Goal: Contribute content

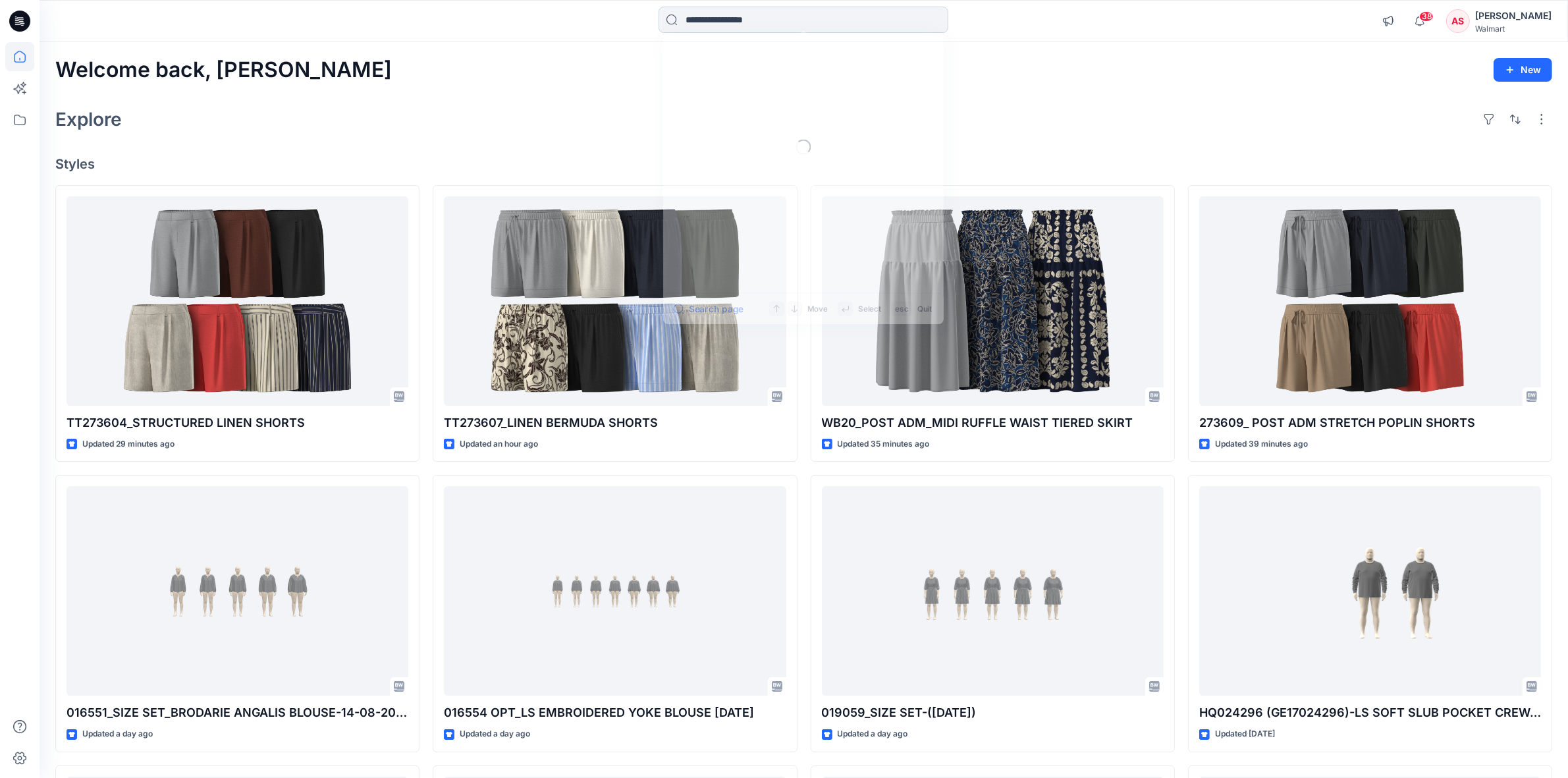
click at [724, 21] on input at bounding box center [803, 20] width 290 height 26
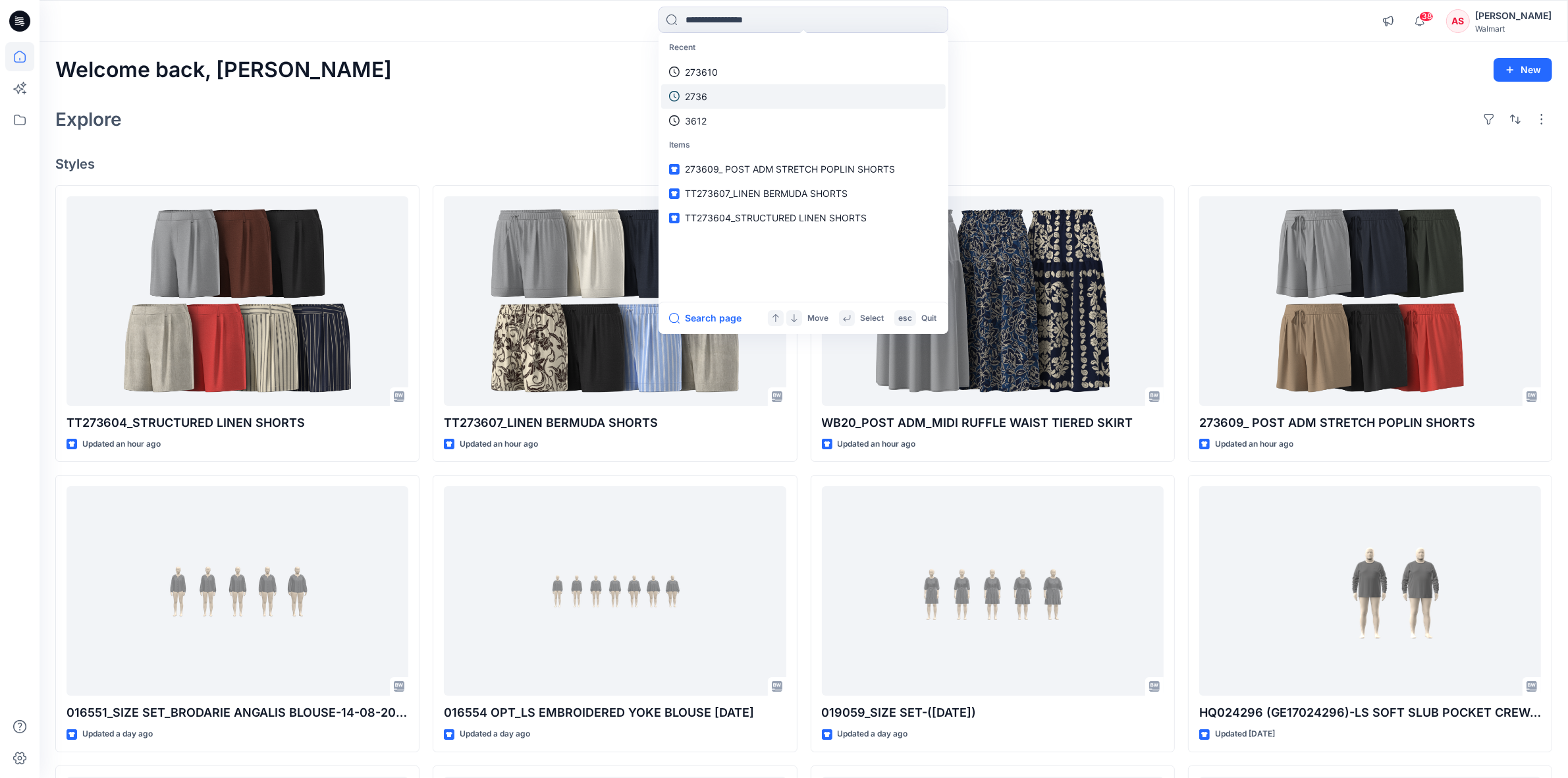
click at [695, 91] on p "2736" at bounding box center [696, 97] width 22 height 14
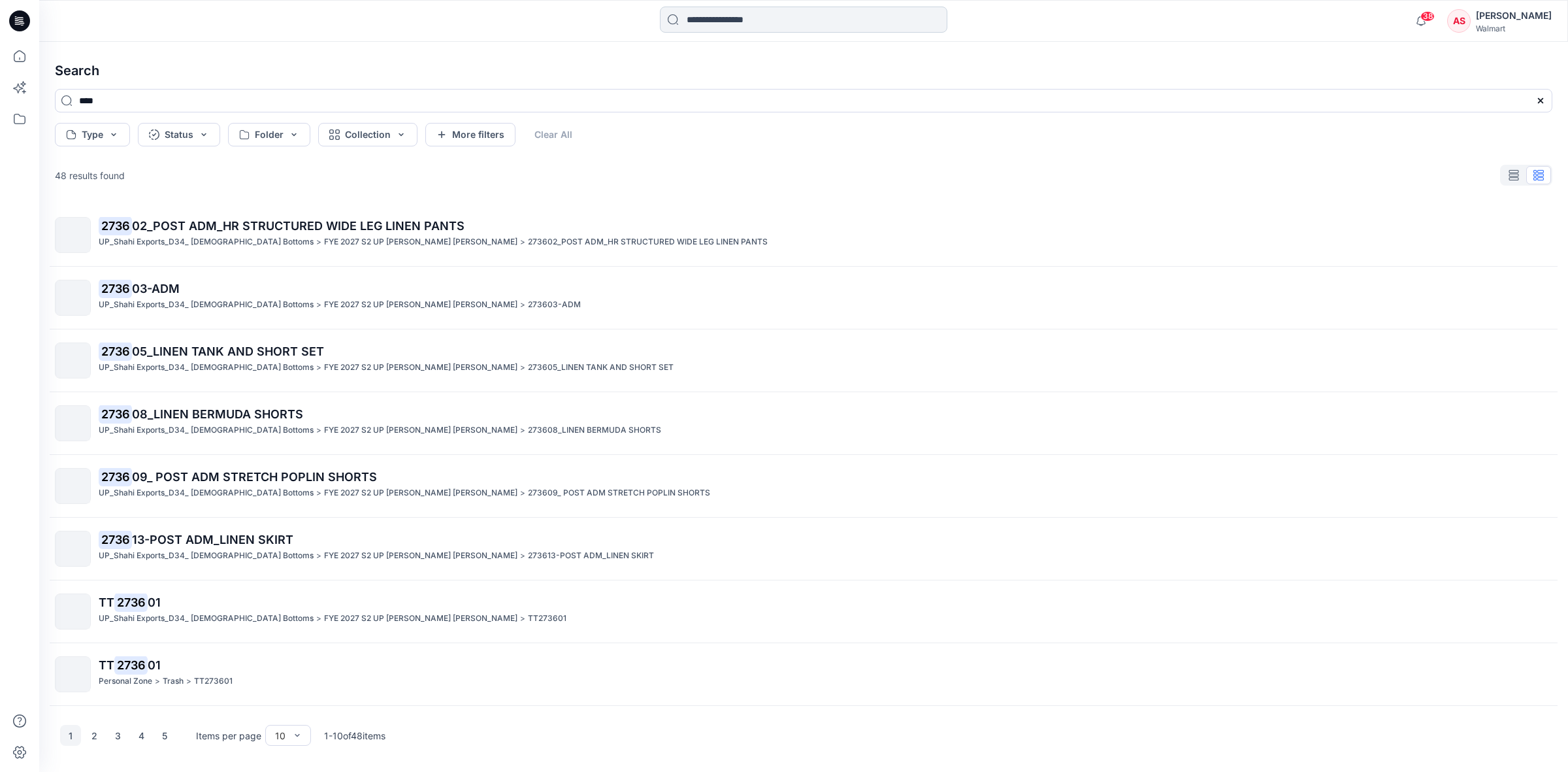
click at [756, 20] on input at bounding box center [803, 19] width 287 height 26
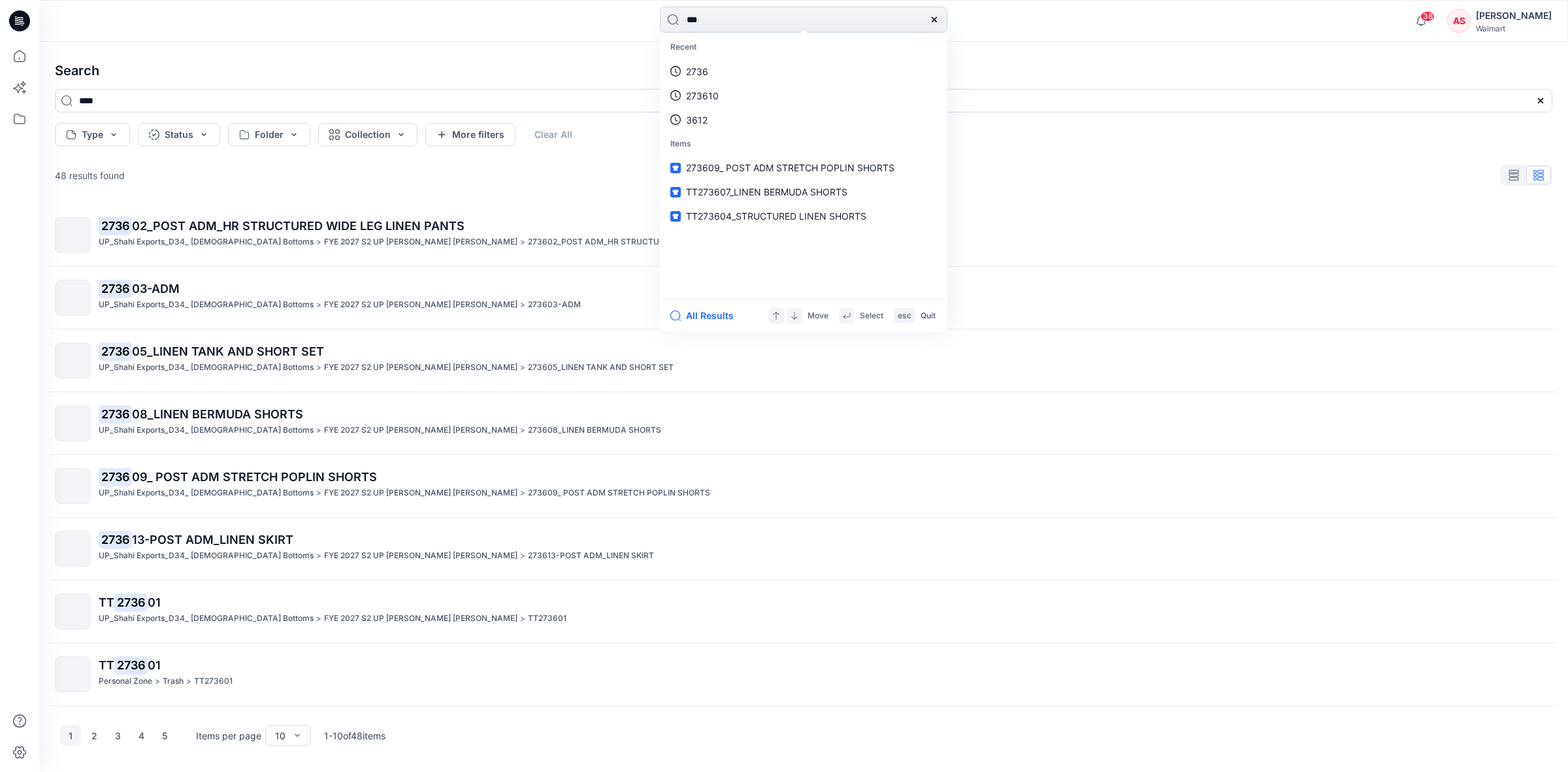
type input "****"
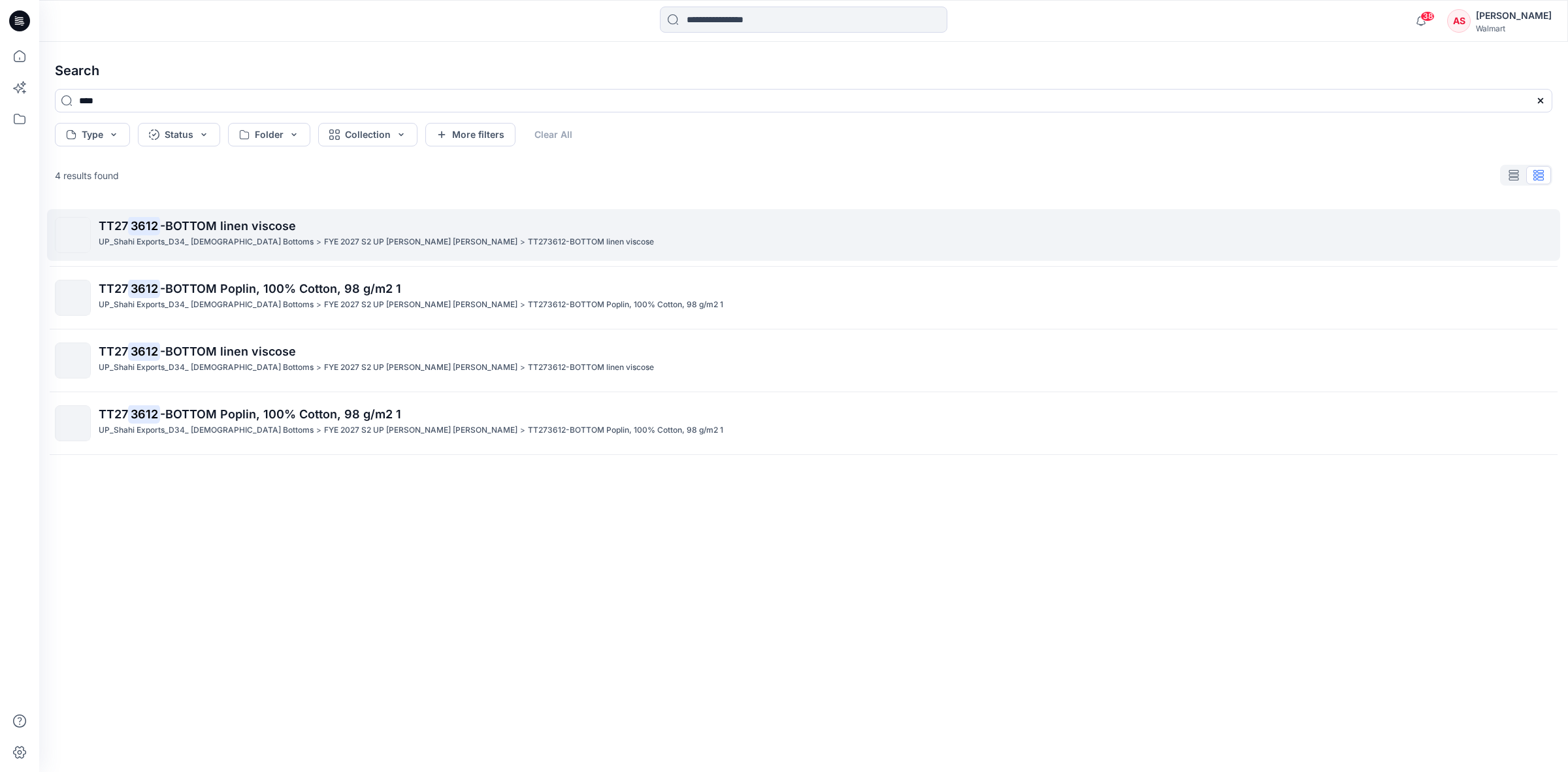
click at [152, 227] on mark "3612" at bounding box center [144, 225] width 32 height 19
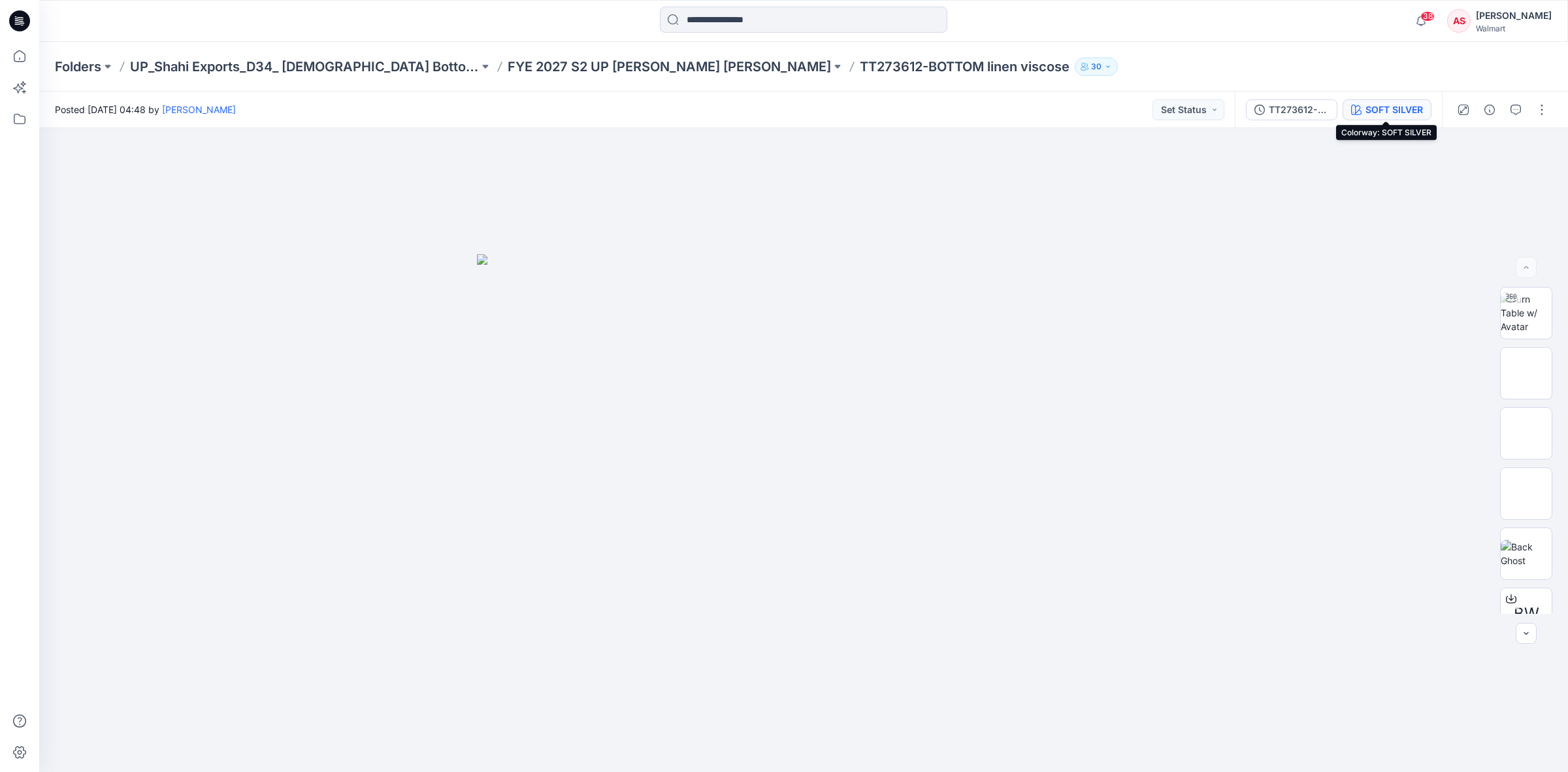
click at [1382, 111] on div "SOFT SILVER" at bounding box center [1394, 109] width 58 height 14
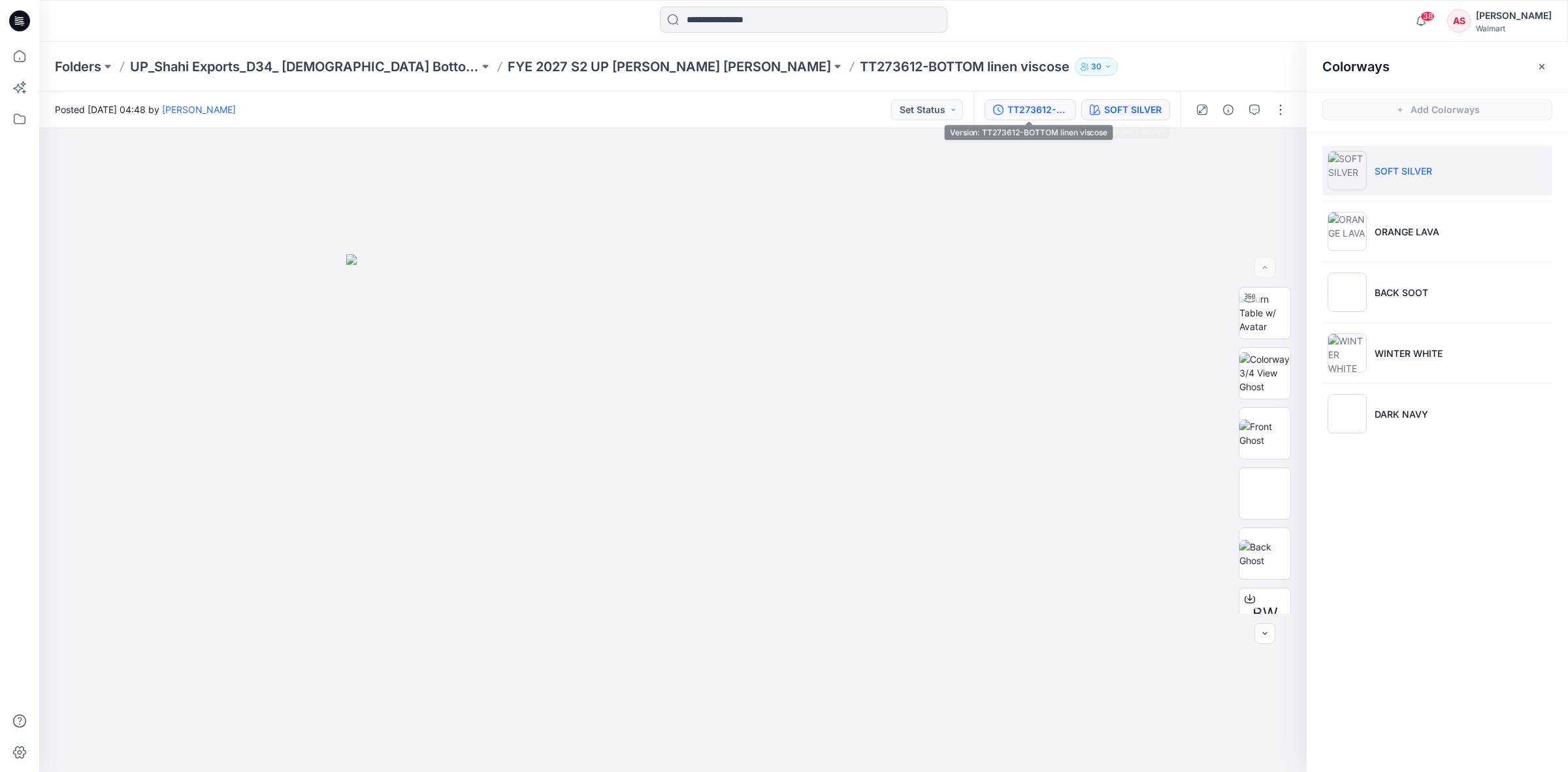
click at [1036, 99] on button "TT273612-BOTTOM linen viscose" at bounding box center [1031, 109] width 92 height 21
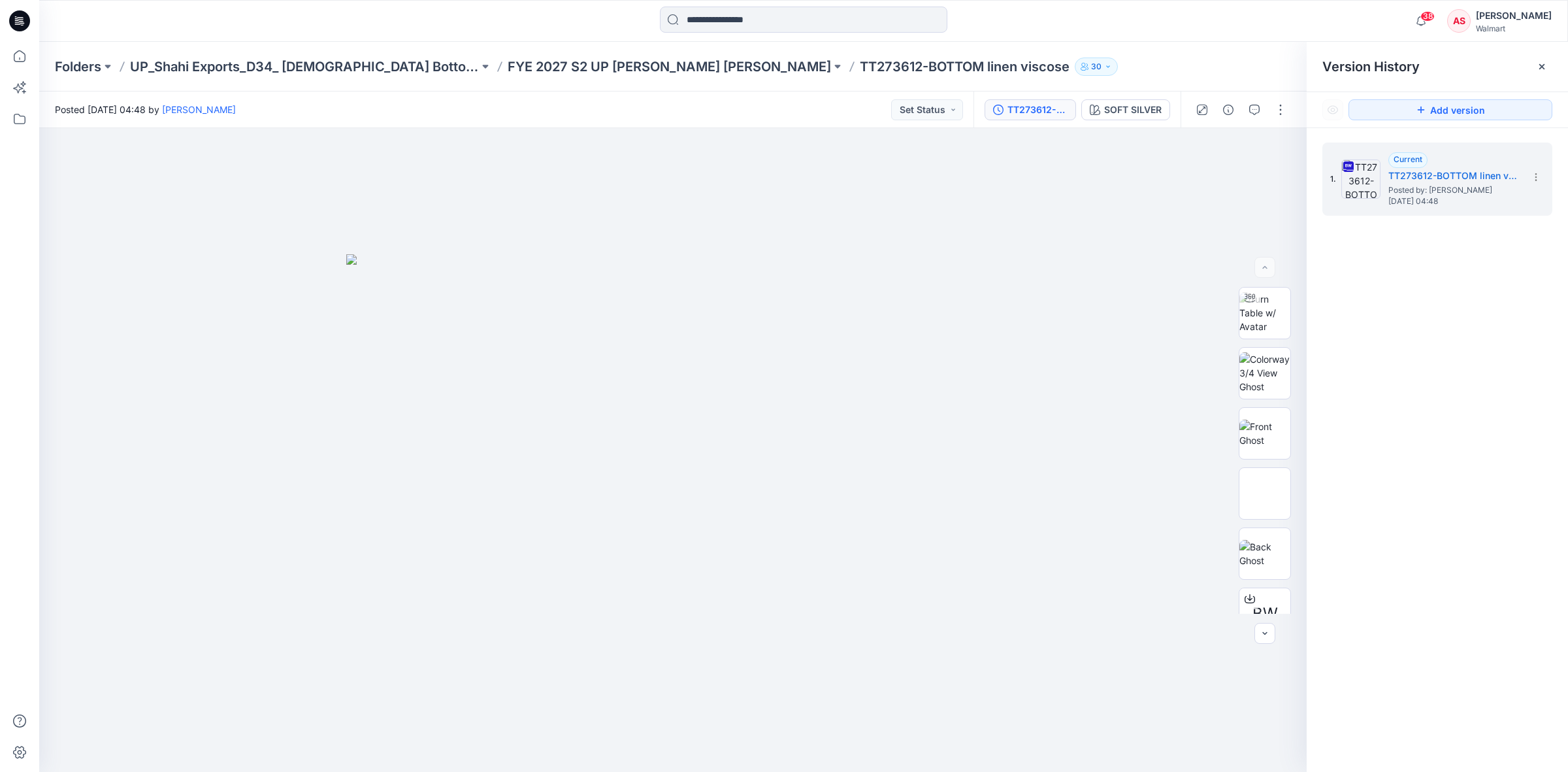
drag, startPoint x: 10, startPoint y: 14, endPoint x: 197, endPoint y: 38, distance: 188.5
click at [10, 14] on icon at bounding box center [19, 20] width 21 height 42
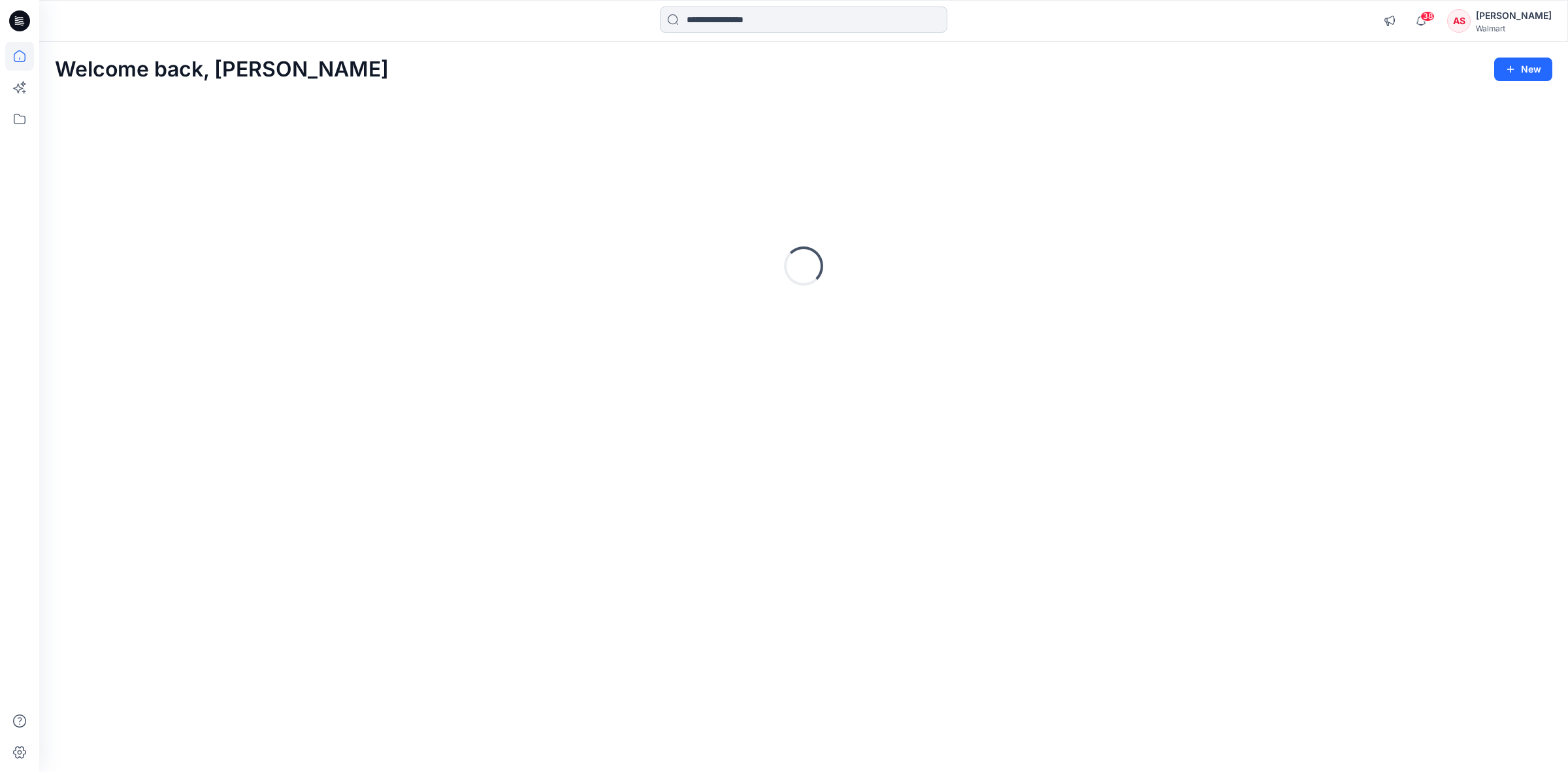
click at [724, 15] on input at bounding box center [803, 19] width 287 height 26
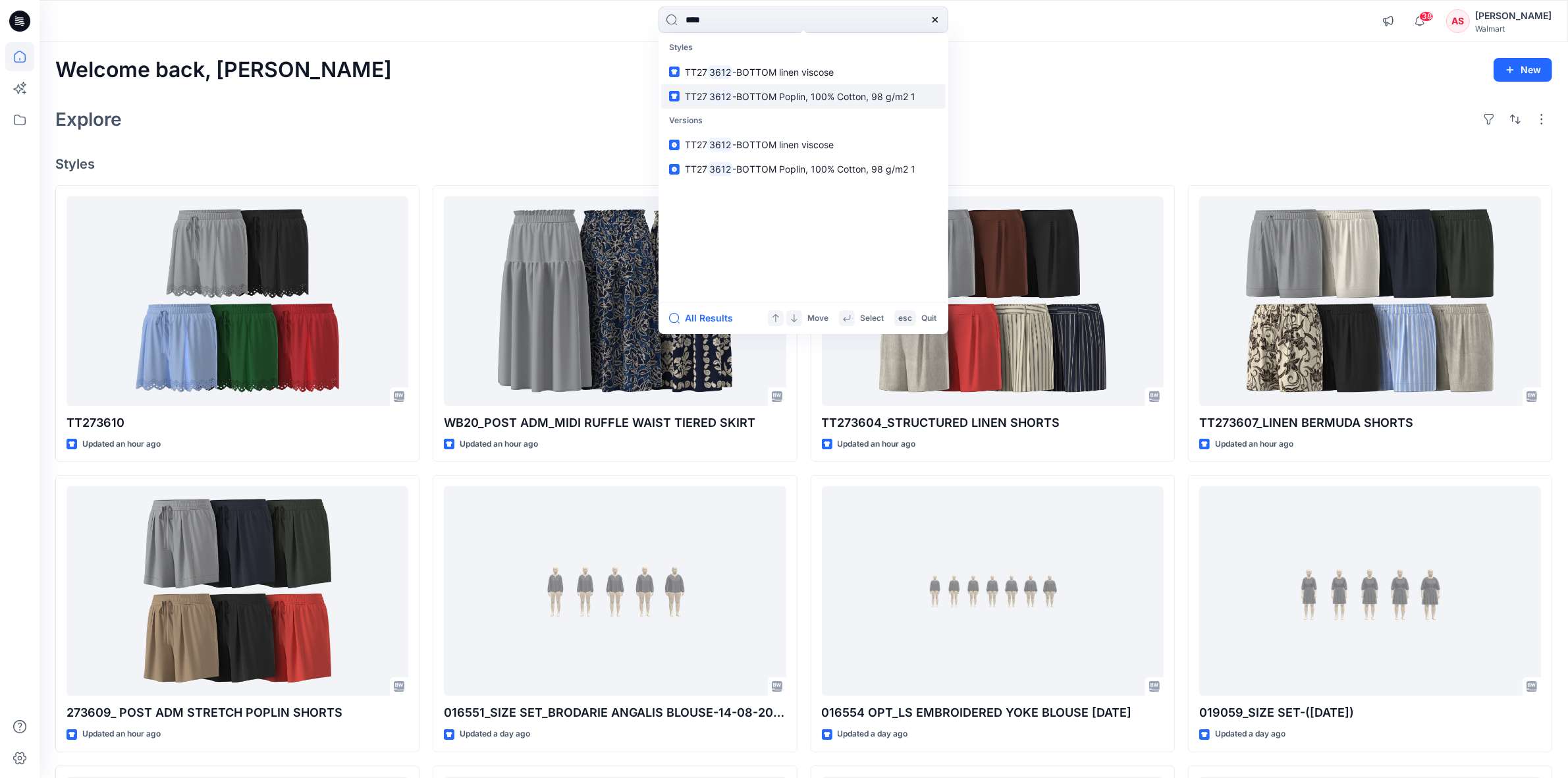
type input "****"
click at [781, 93] on span "-BOTTOM Poplin, 100% Cotton, 98 g/m2 1" at bounding box center [824, 96] width 183 height 11
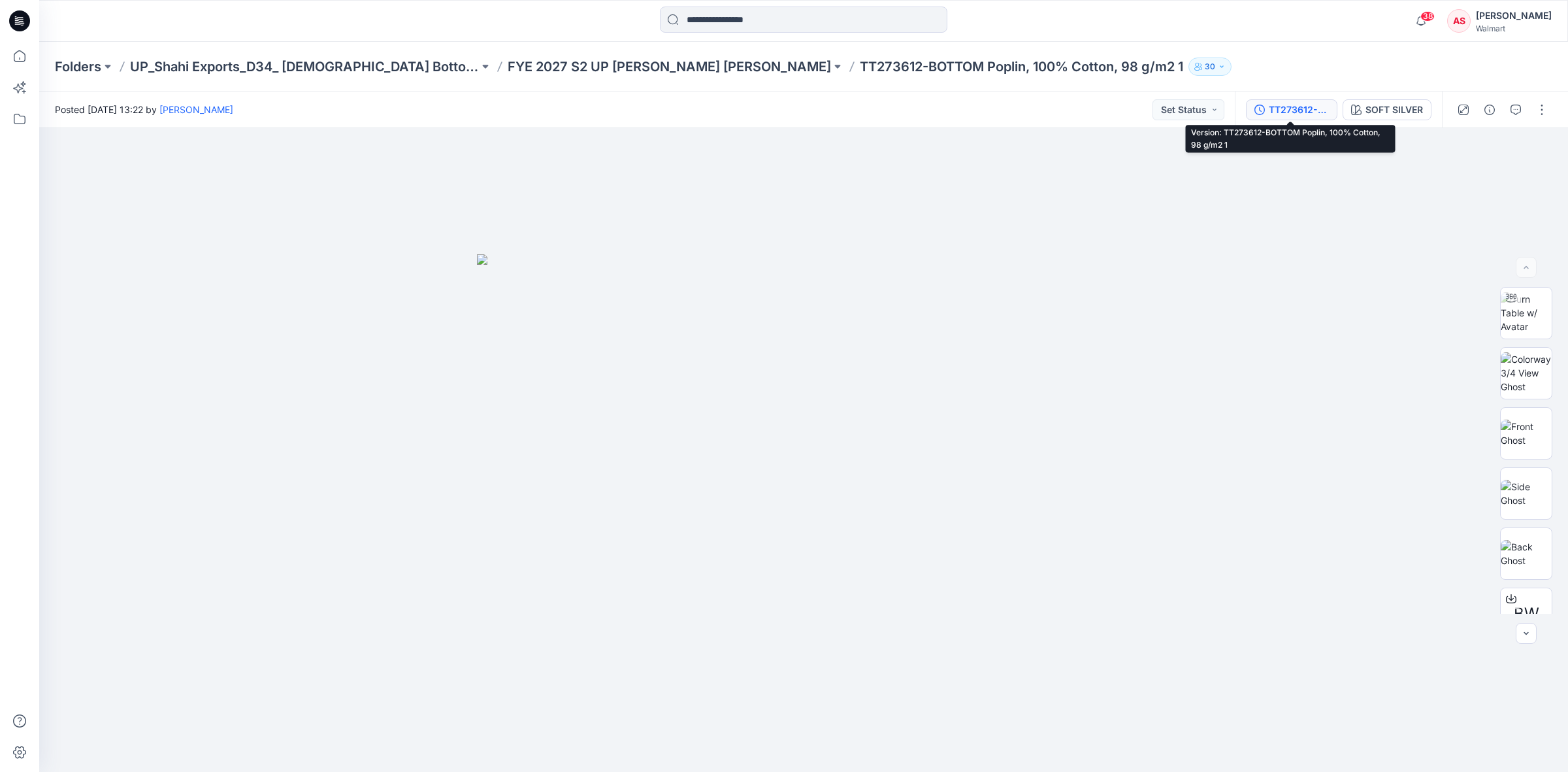
click at [1296, 107] on div "TT273612-BOTTOM Poplin, 100% Cotton, 98 g/m2 1" at bounding box center [1298, 109] width 60 height 14
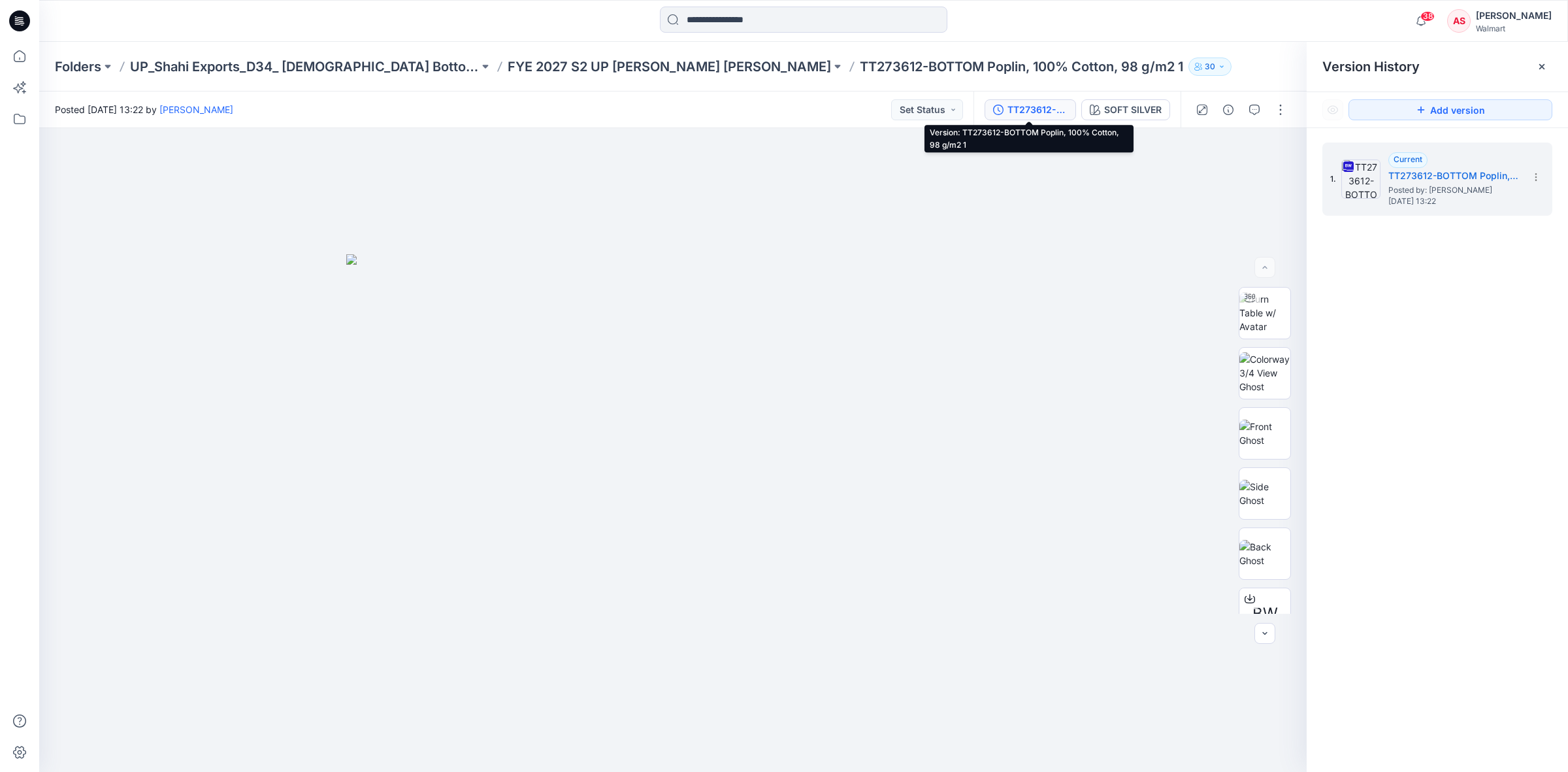
click at [24, 24] on icon at bounding box center [19, 20] width 21 height 21
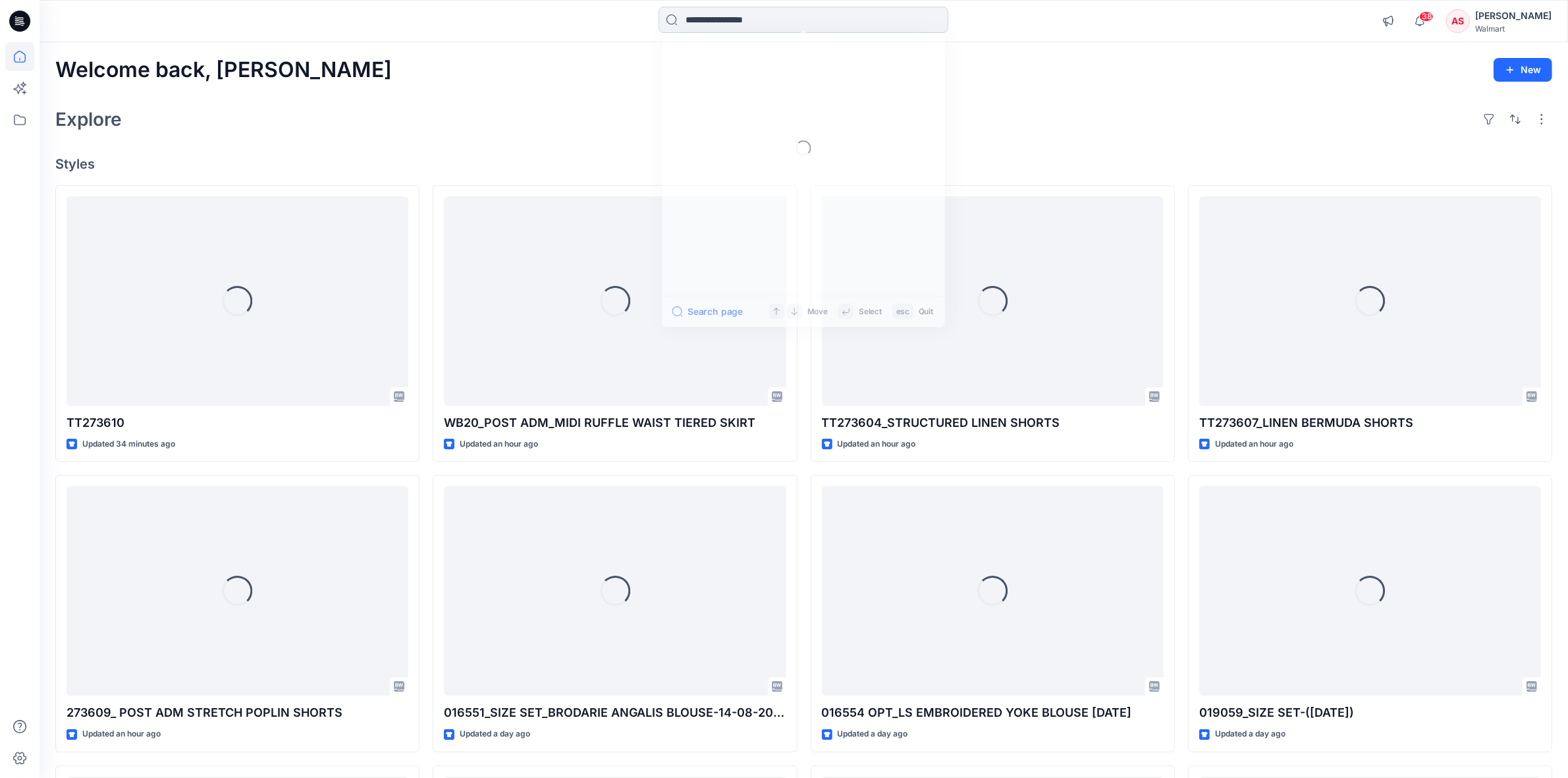
click at [743, 16] on input at bounding box center [803, 20] width 290 height 26
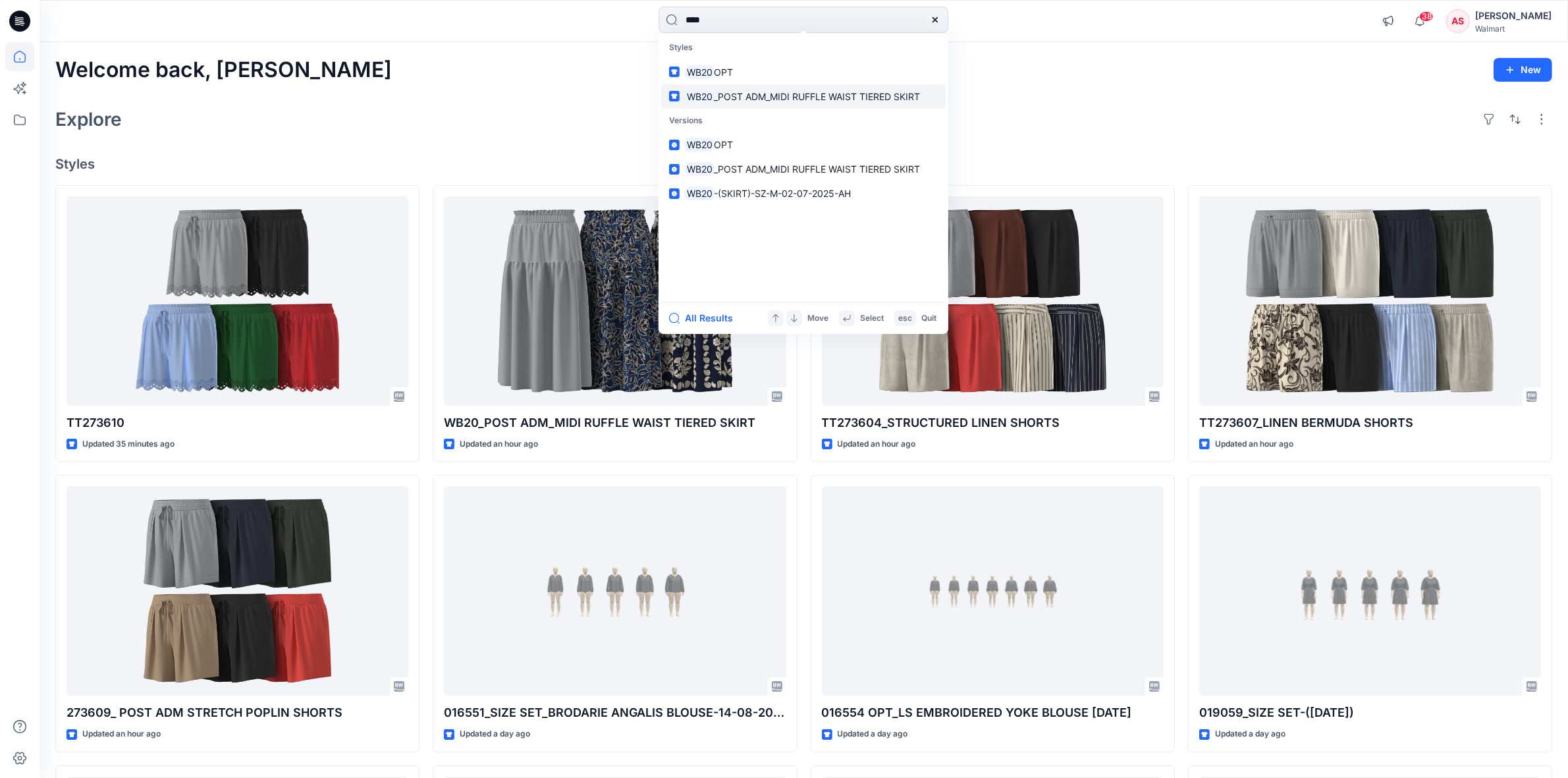
type input "****"
click at [740, 94] on span "_POST ADM_MIDI RUFFLE WAIST TIERED SKIRT" at bounding box center [817, 96] width 206 height 11
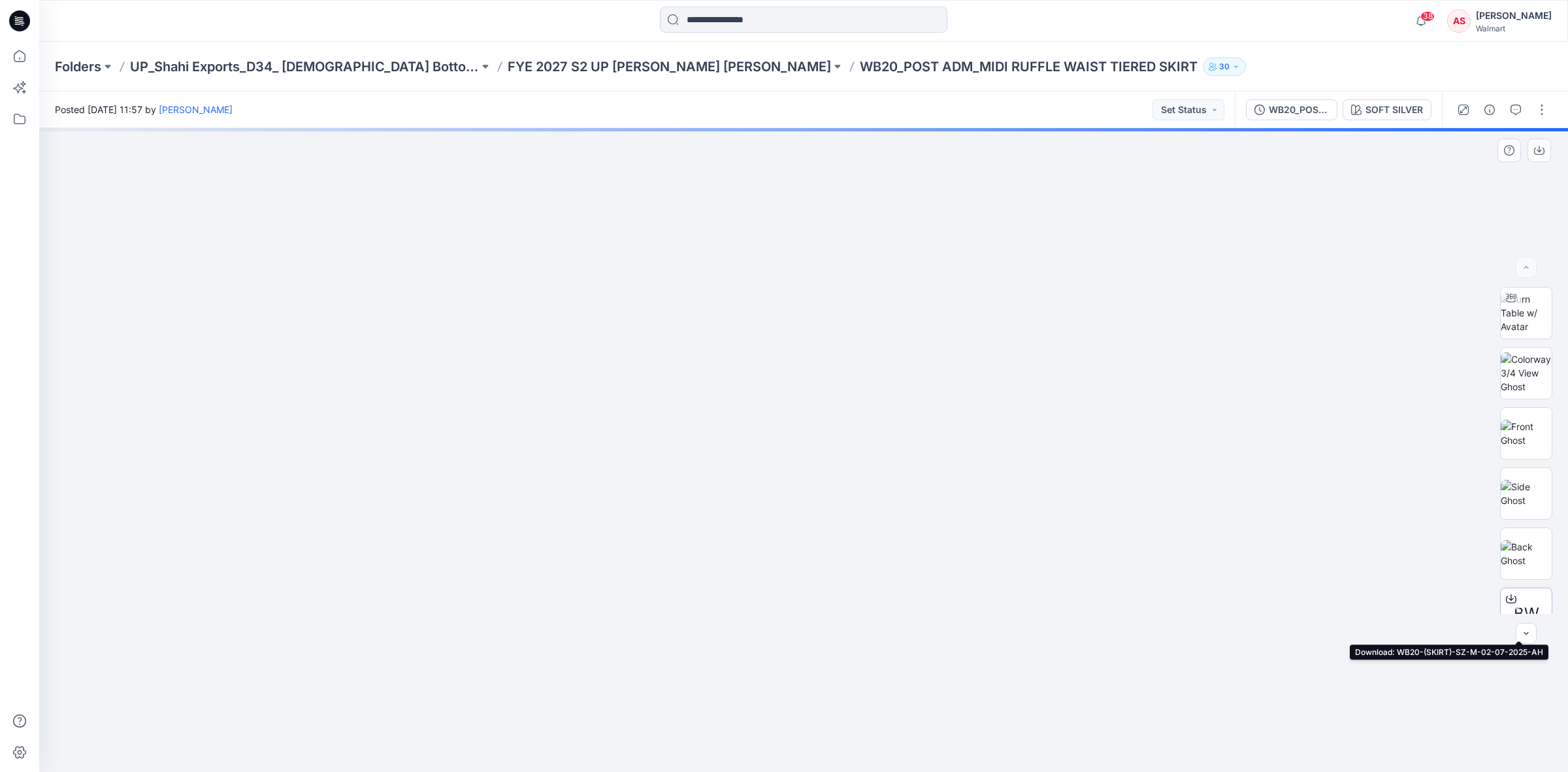
click at [1506, 596] on icon at bounding box center [1511, 598] width 10 height 10
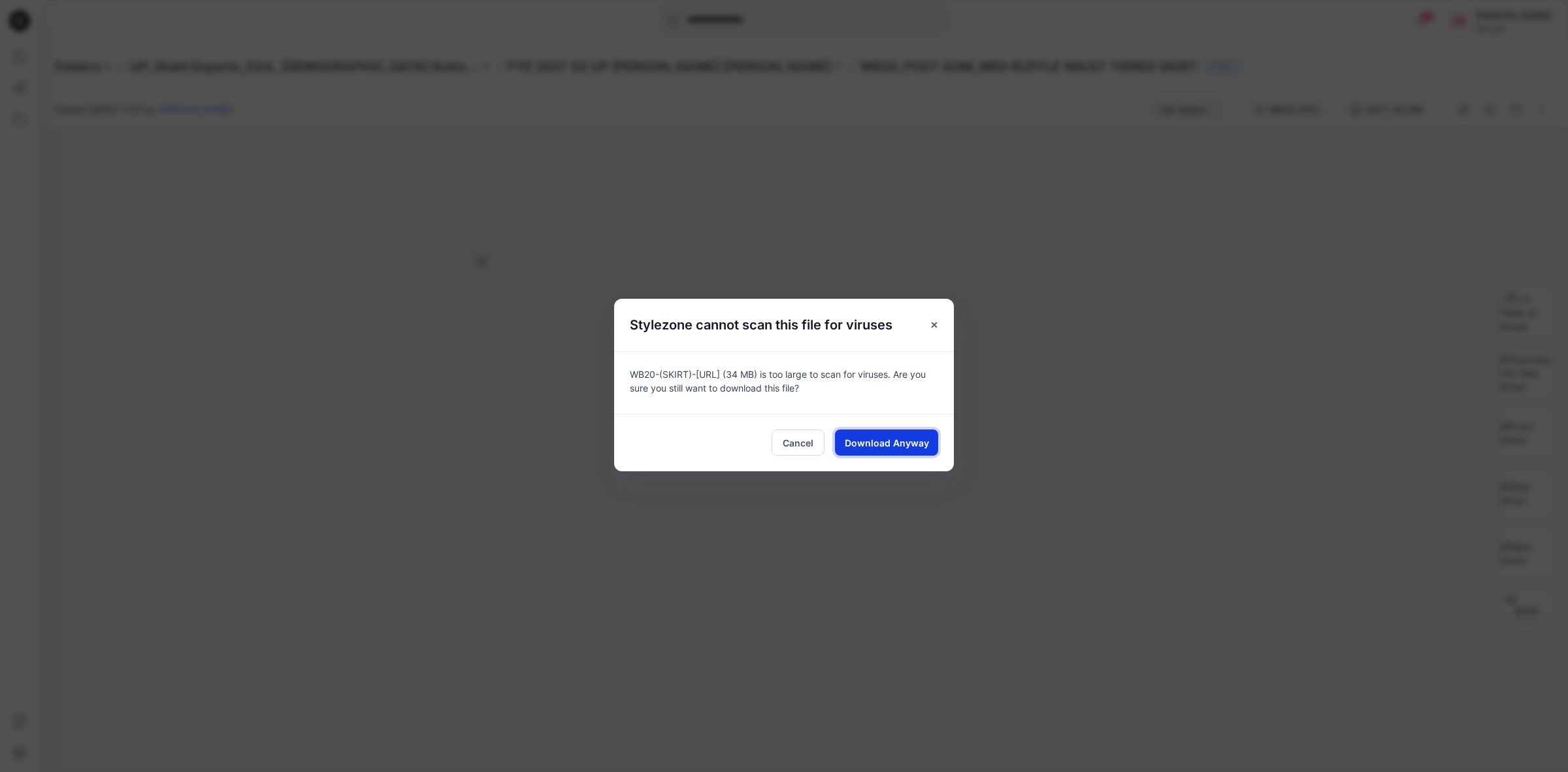
click at [874, 445] on span "Download Anyway" at bounding box center [887, 442] width 84 height 14
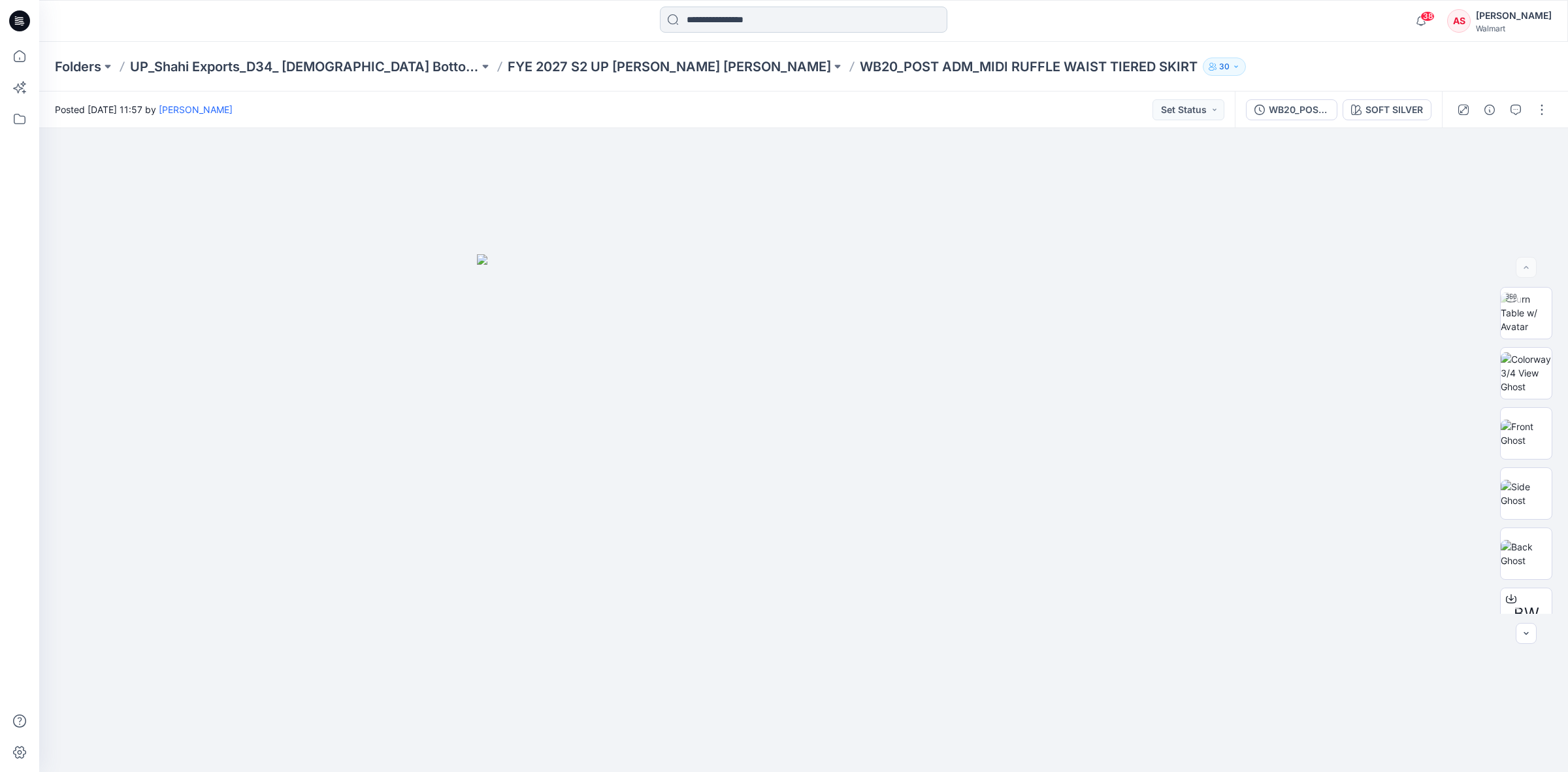
click at [711, 14] on input at bounding box center [803, 19] width 287 height 26
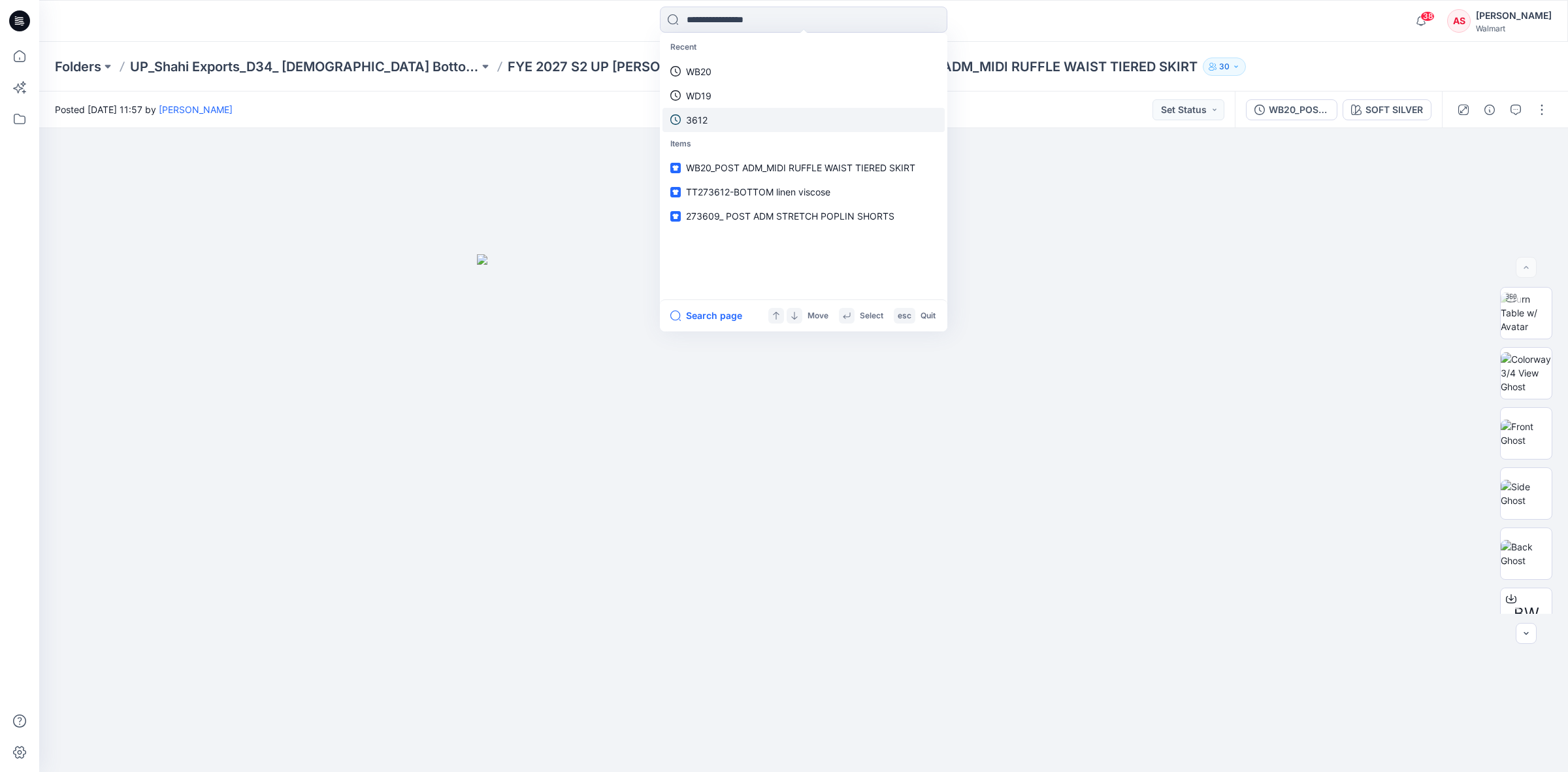
click at [701, 114] on p "3612" at bounding box center [697, 119] width 21 height 14
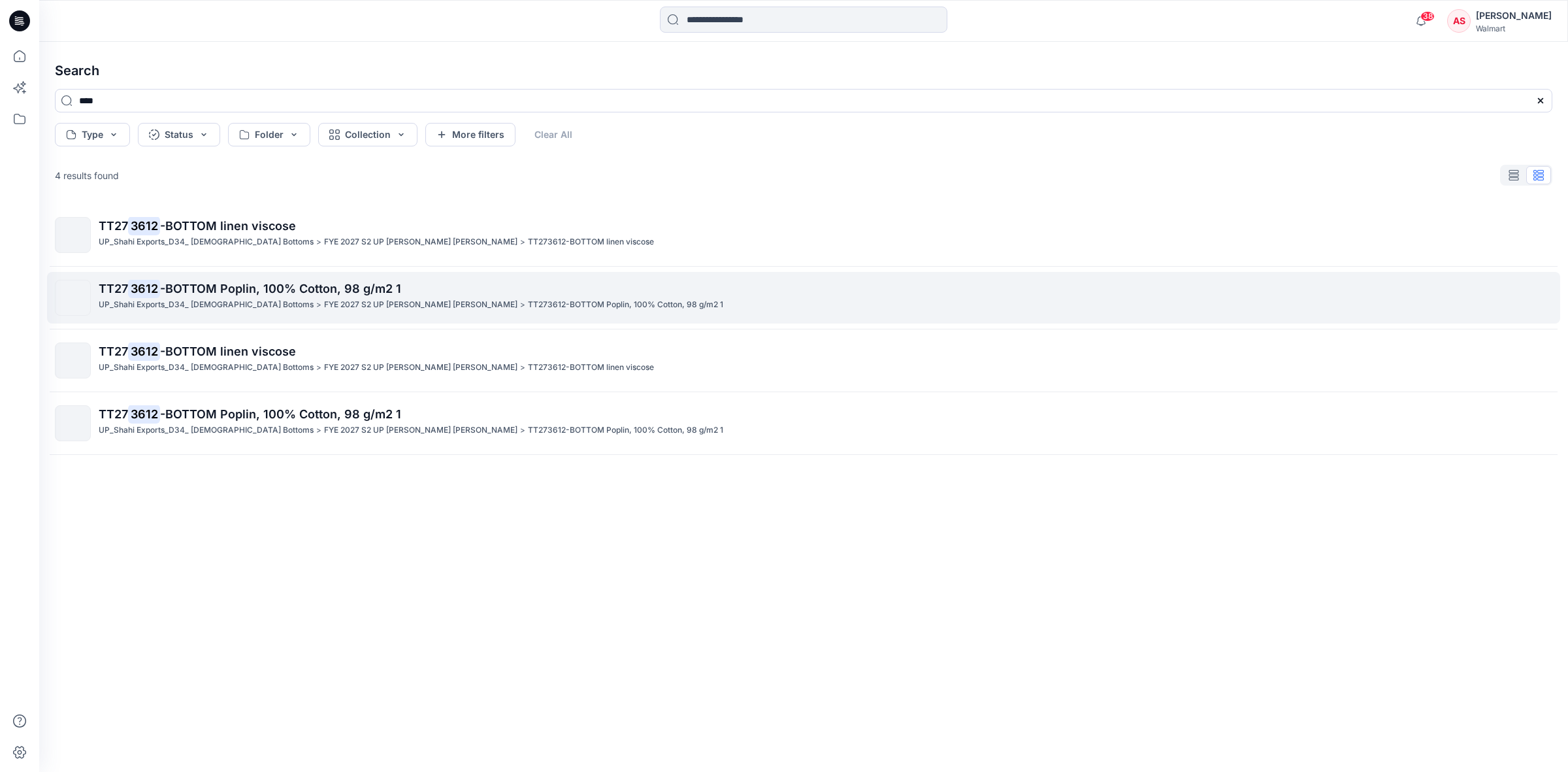
click at [192, 298] on p "TT27 3612 -BOTTOM Poplin, 100% Cotton, 98 g/m2 1" at bounding box center [825, 289] width 1454 height 19
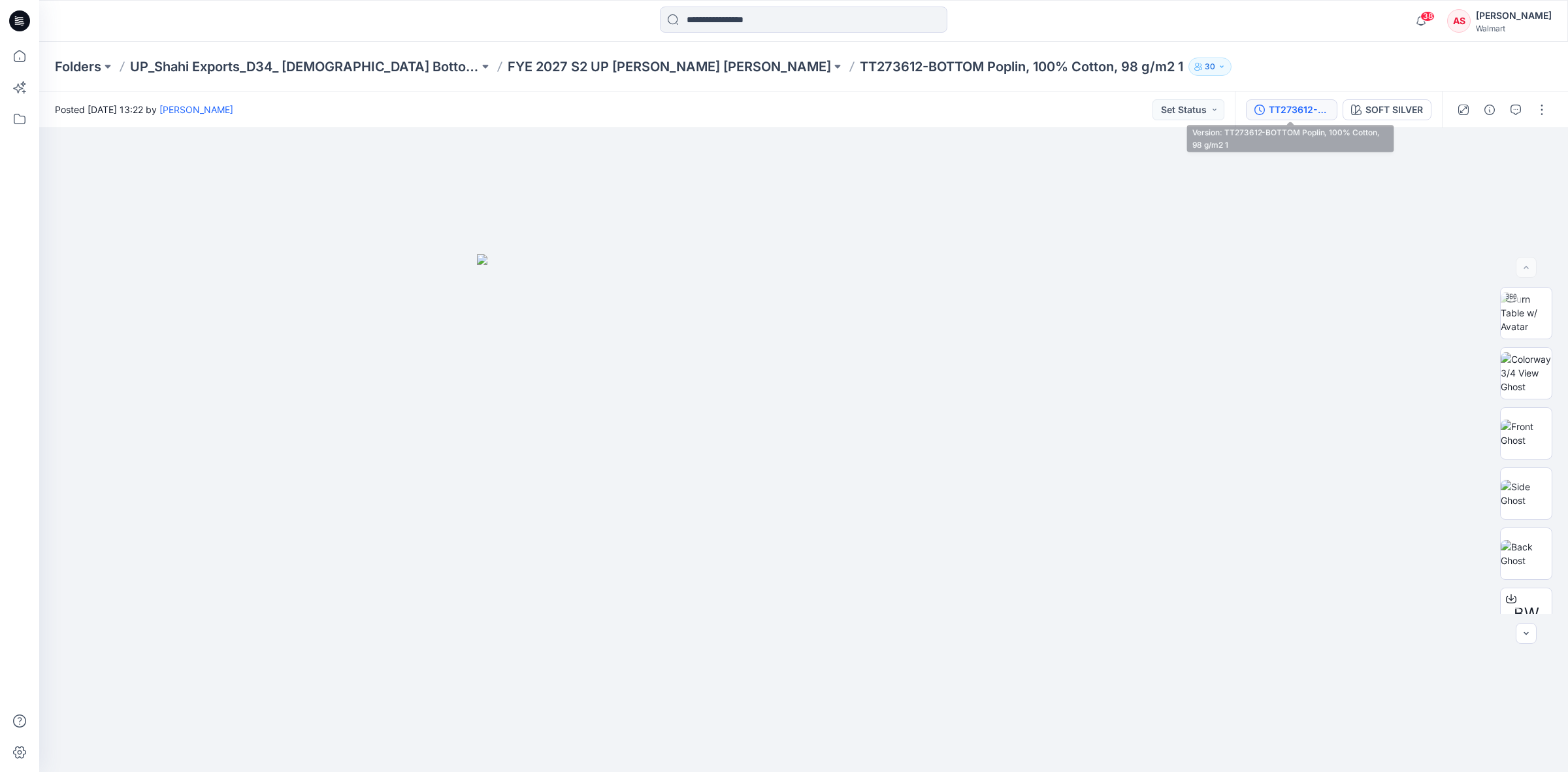
click at [1286, 106] on div "TT273612-BOTTOM Poplin, 100% Cotton, 98 g/m2 1" at bounding box center [1298, 109] width 60 height 14
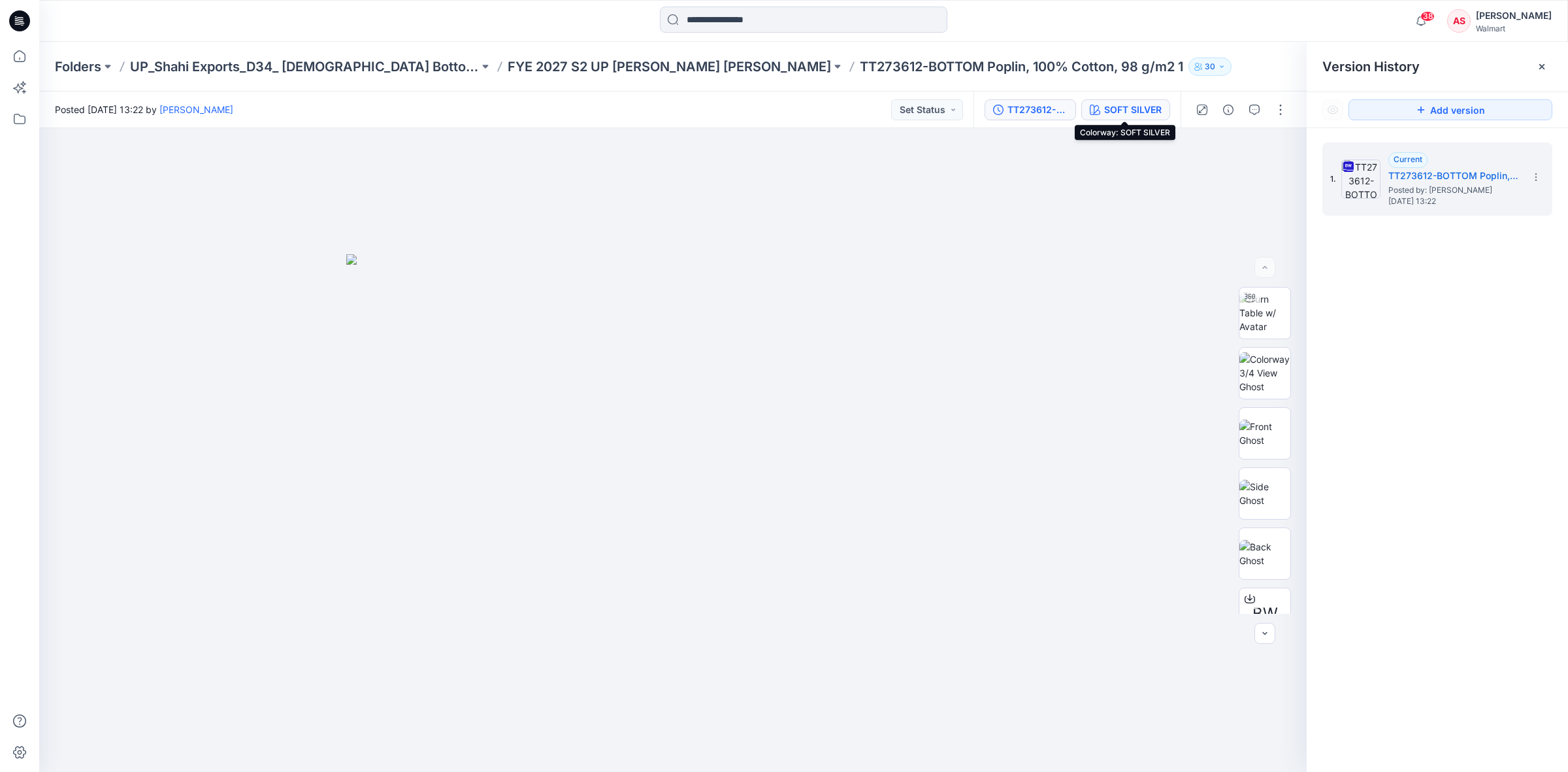
click at [1146, 108] on div "SOFT SILVER" at bounding box center [1133, 109] width 58 height 14
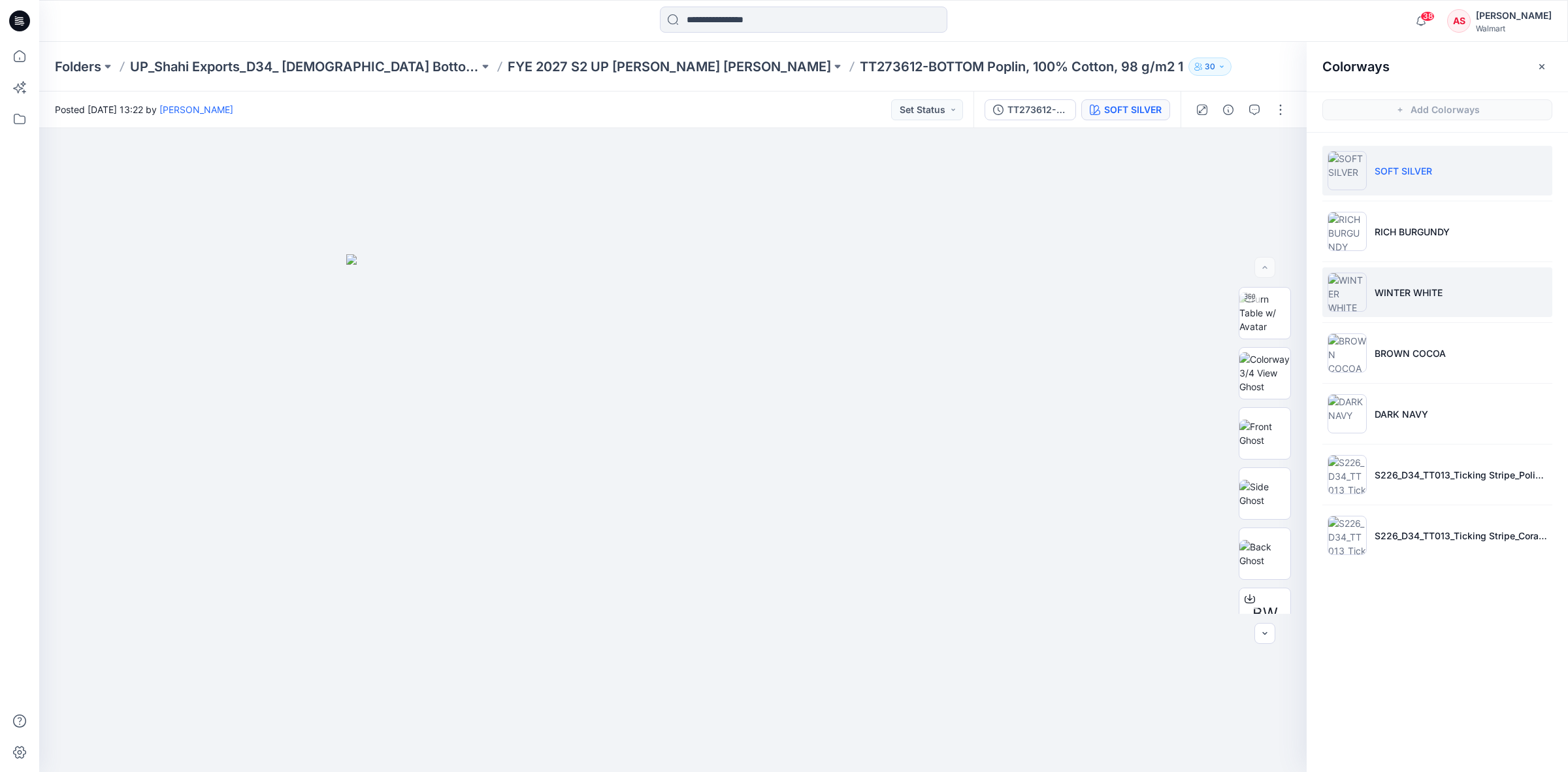
click at [1407, 290] on p "WINTER WHITE" at bounding box center [1409, 292] width 68 height 14
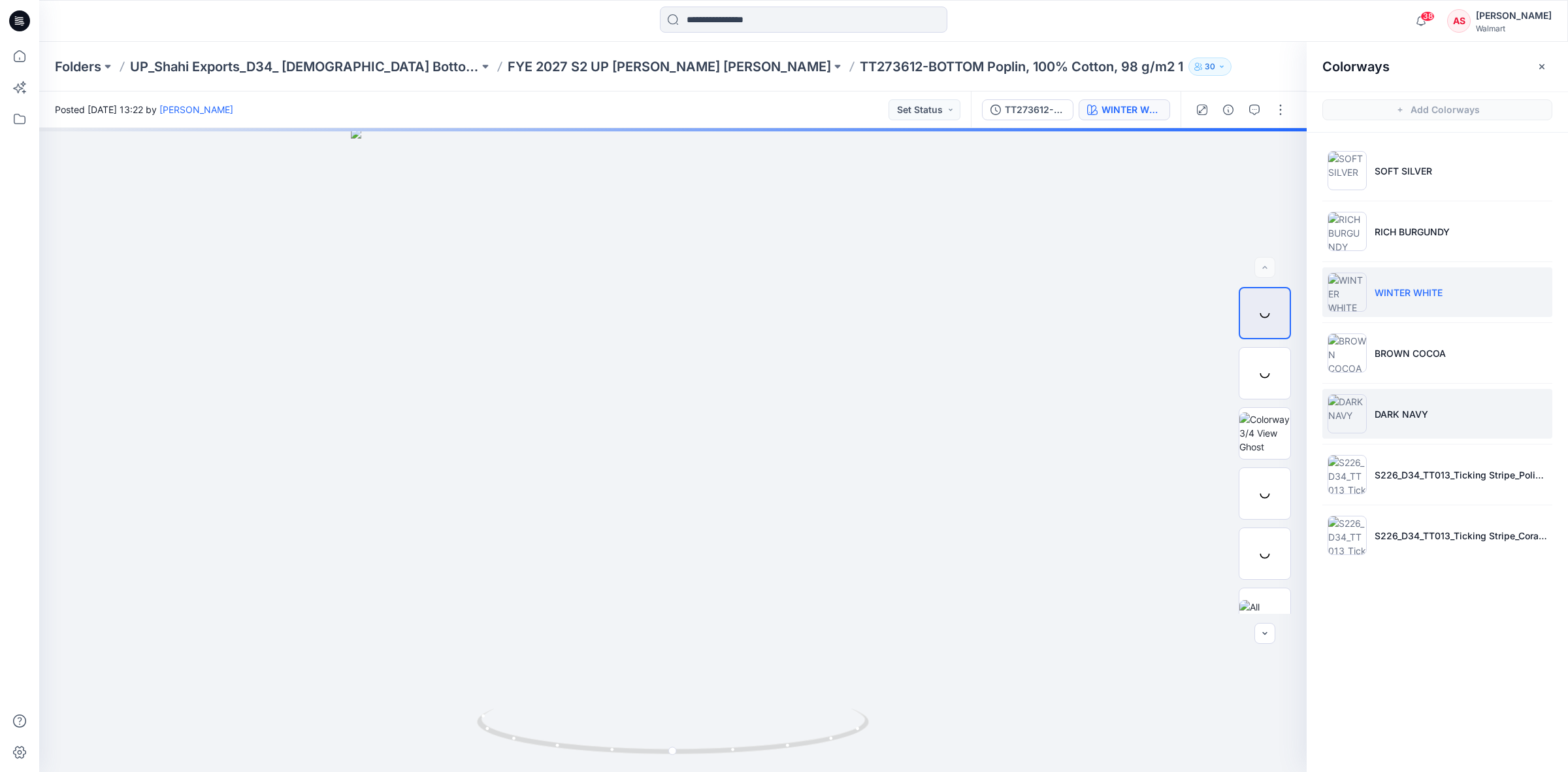
click at [1388, 425] on li "DARK NAVY" at bounding box center [1437, 414] width 230 height 50
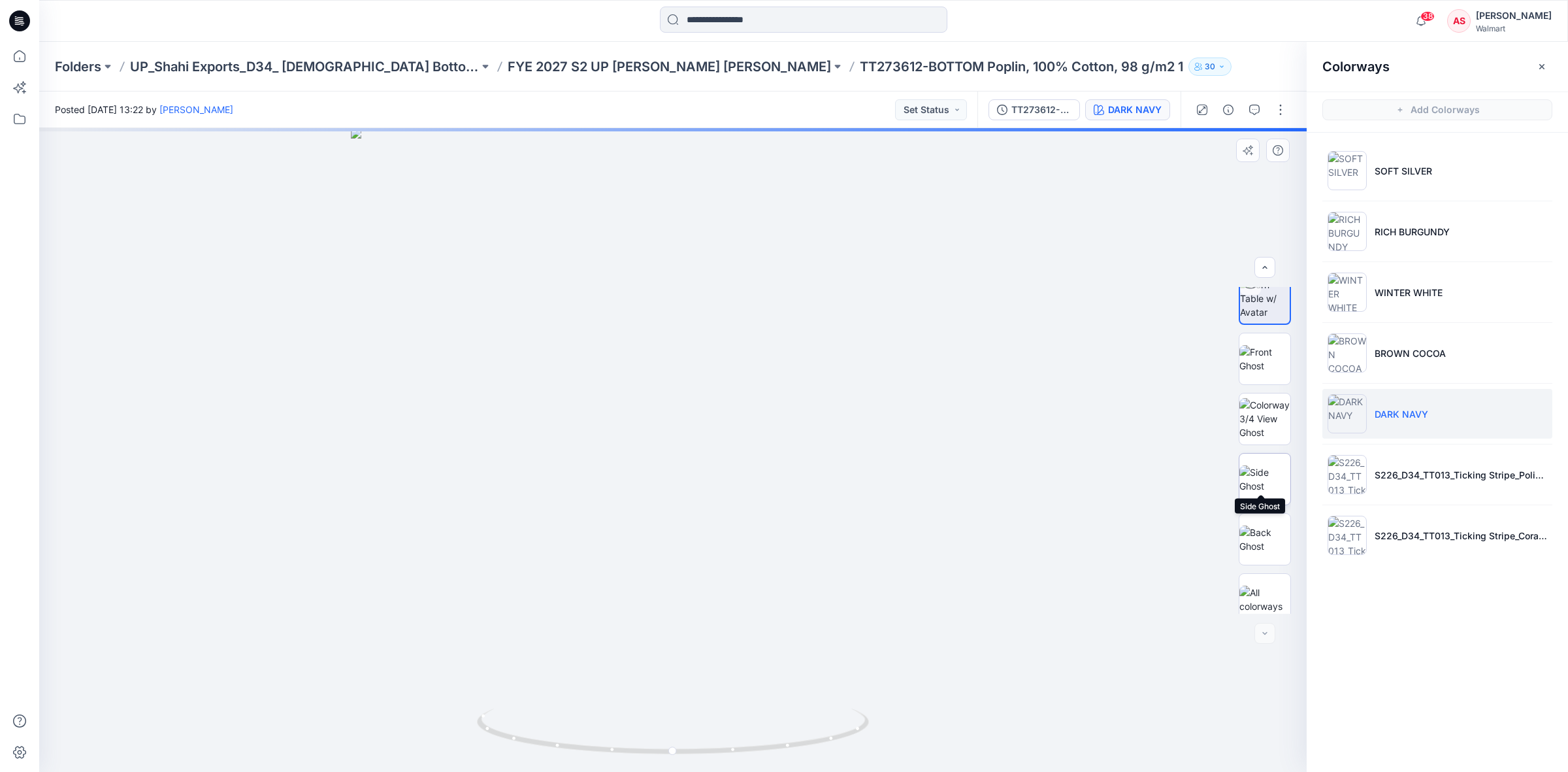
scroll to position [26, 0]
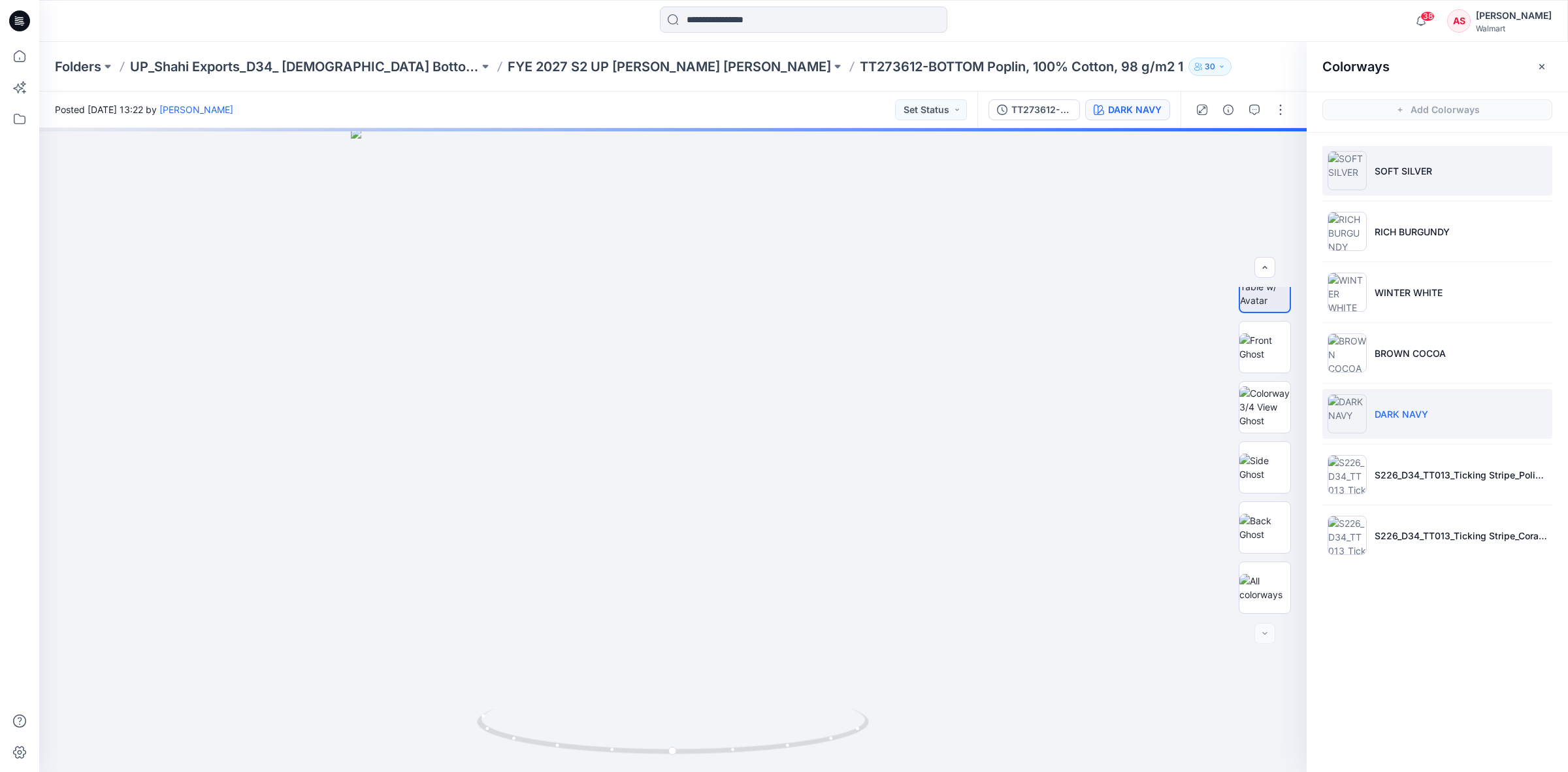
click at [1391, 176] on p "SOFT SILVER" at bounding box center [1404, 171] width 58 height 14
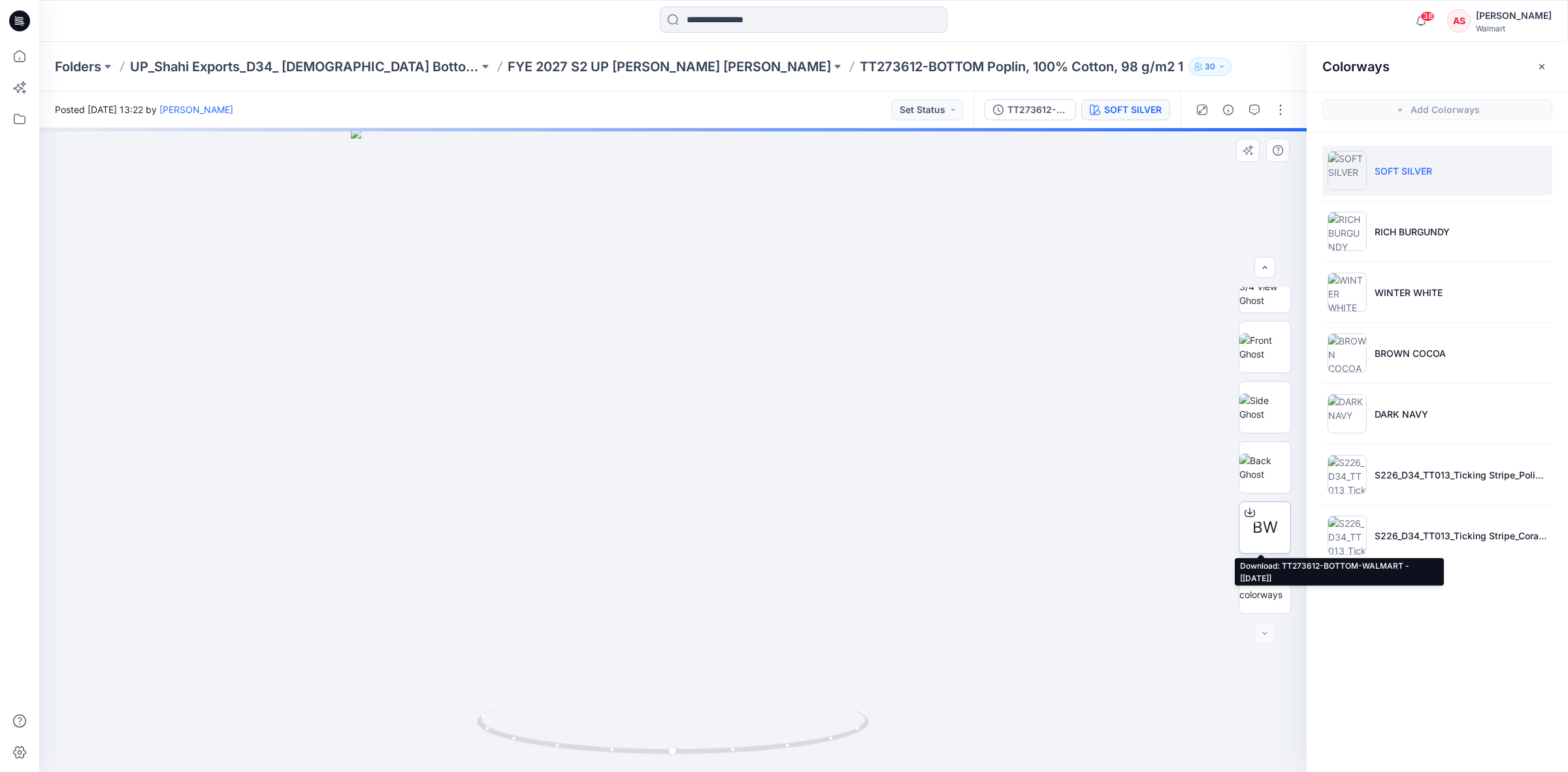
click at [1249, 516] on icon at bounding box center [1250, 512] width 10 height 10
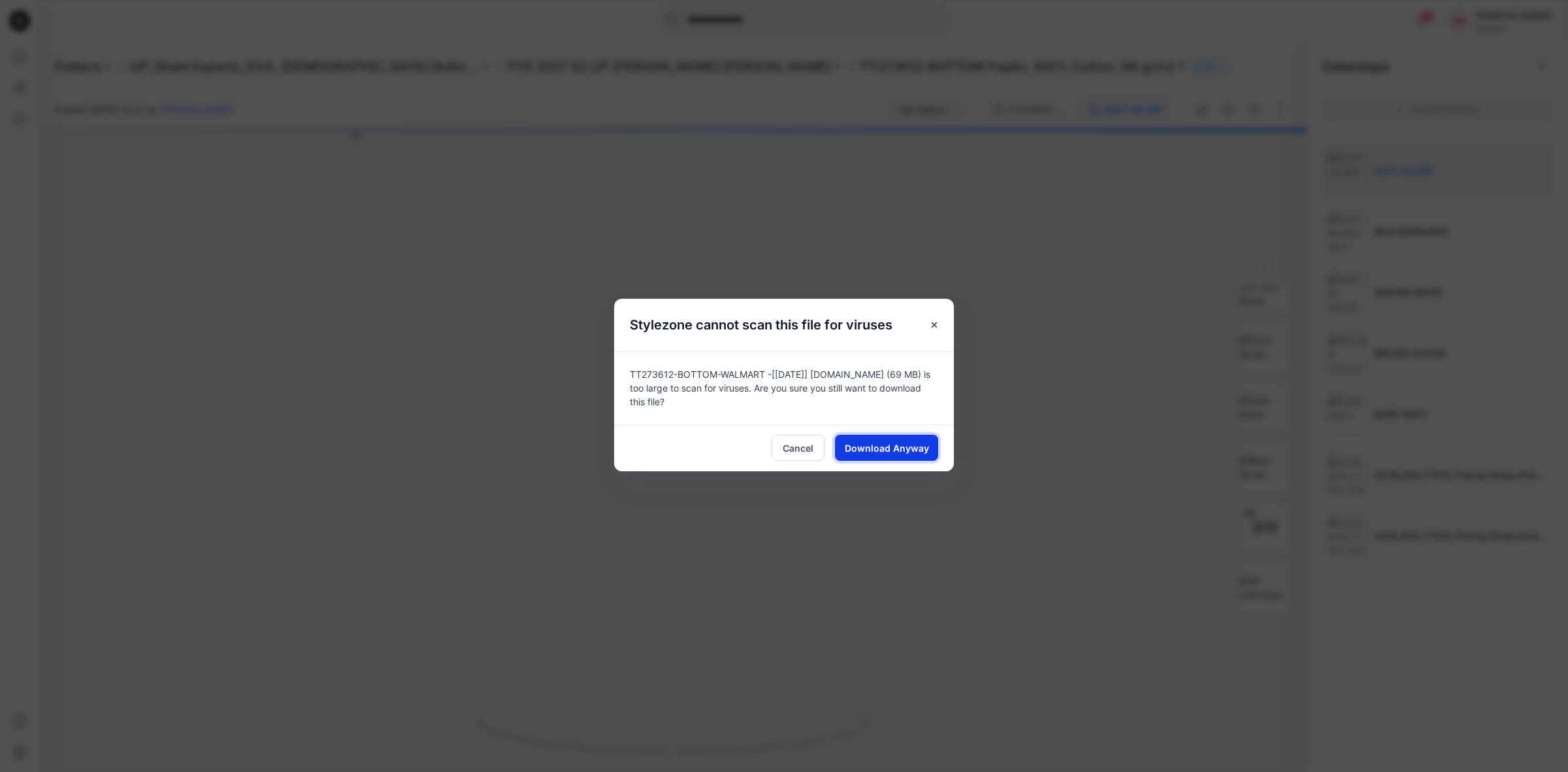
click at [895, 442] on span "Download Anyway" at bounding box center [887, 447] width 84 height 14
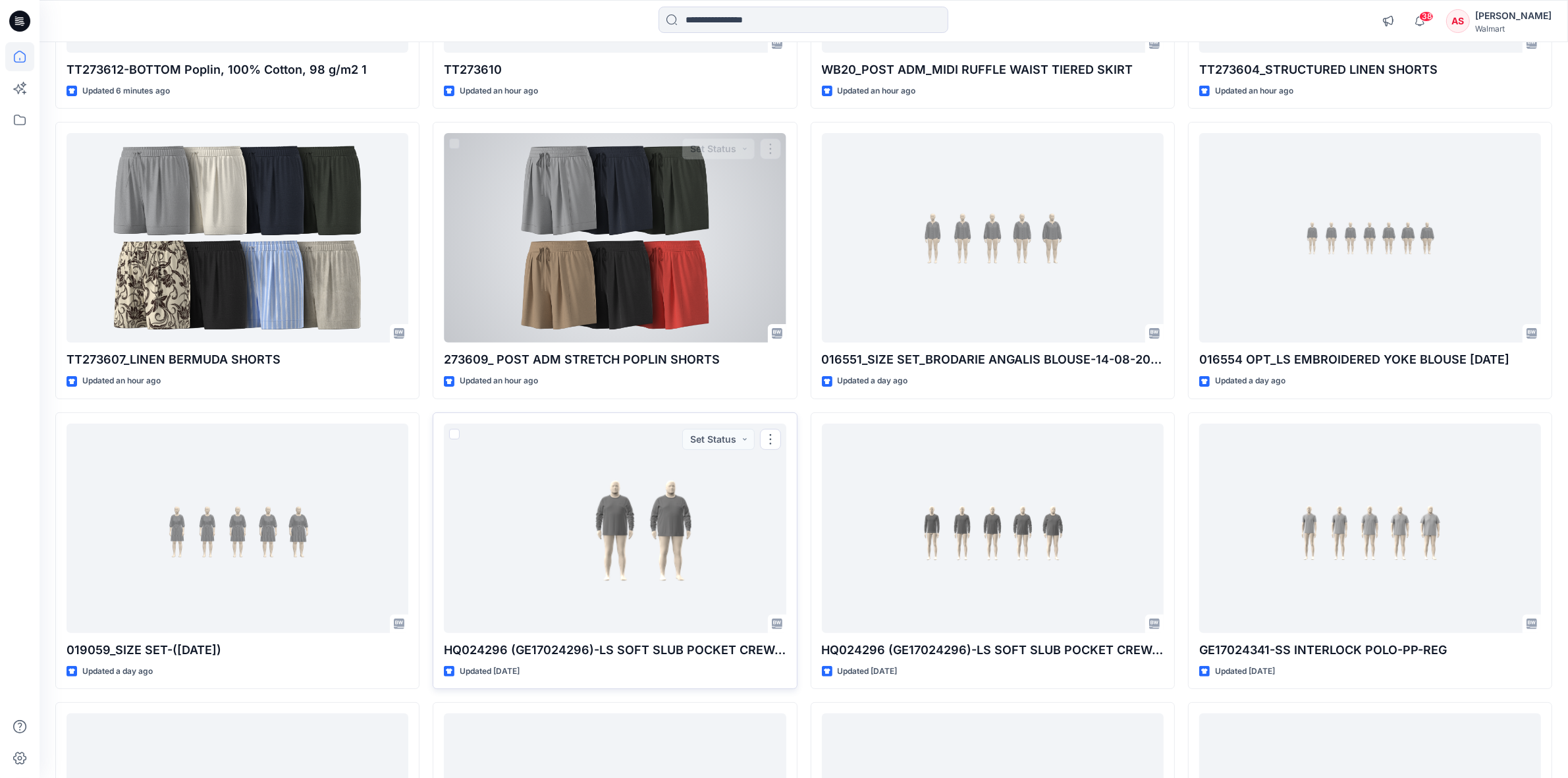
scroll to position [128, 0]
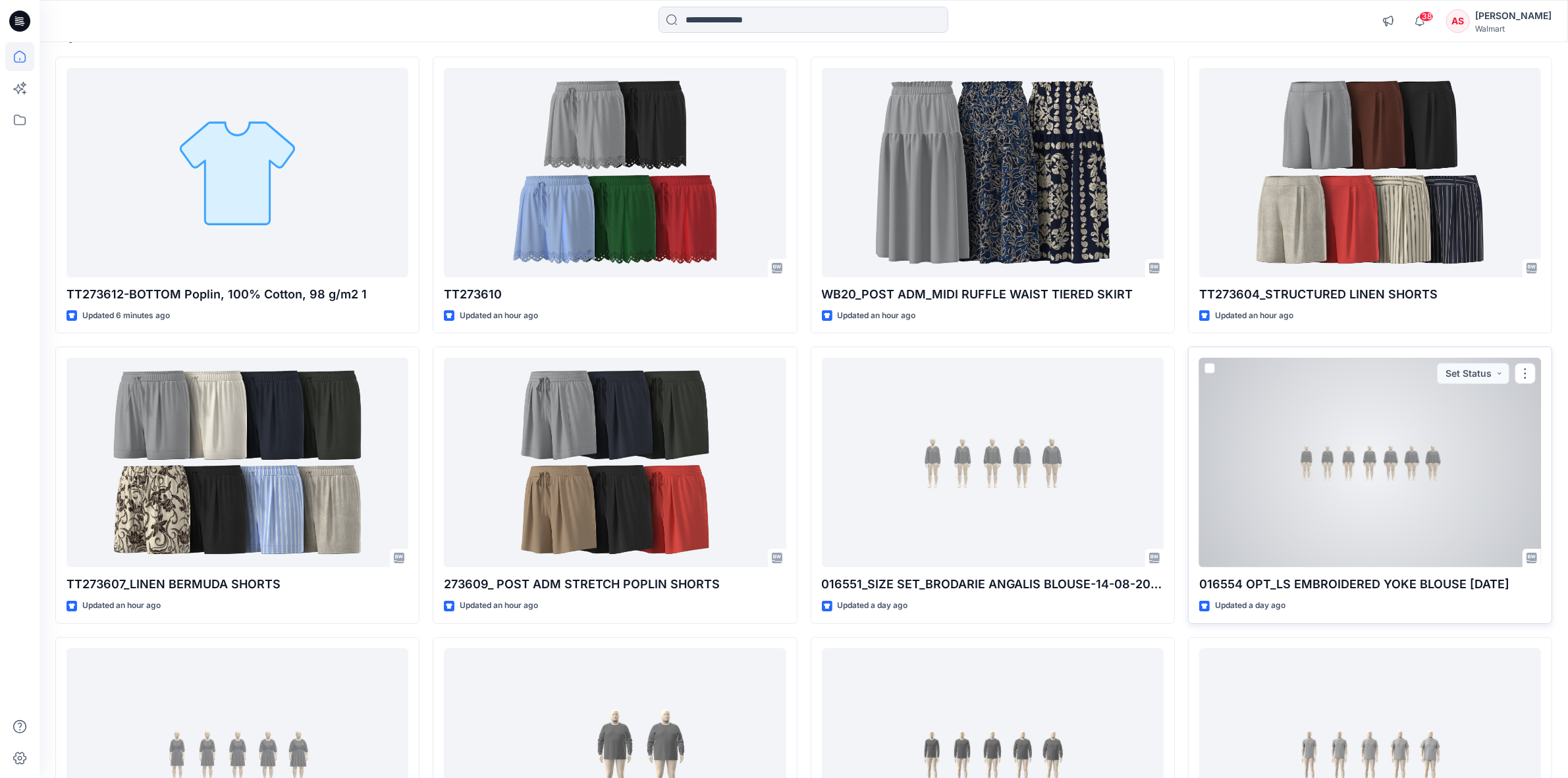
click at [1360, 465] on div at bounding box center [1370, 462] width 342 height 209
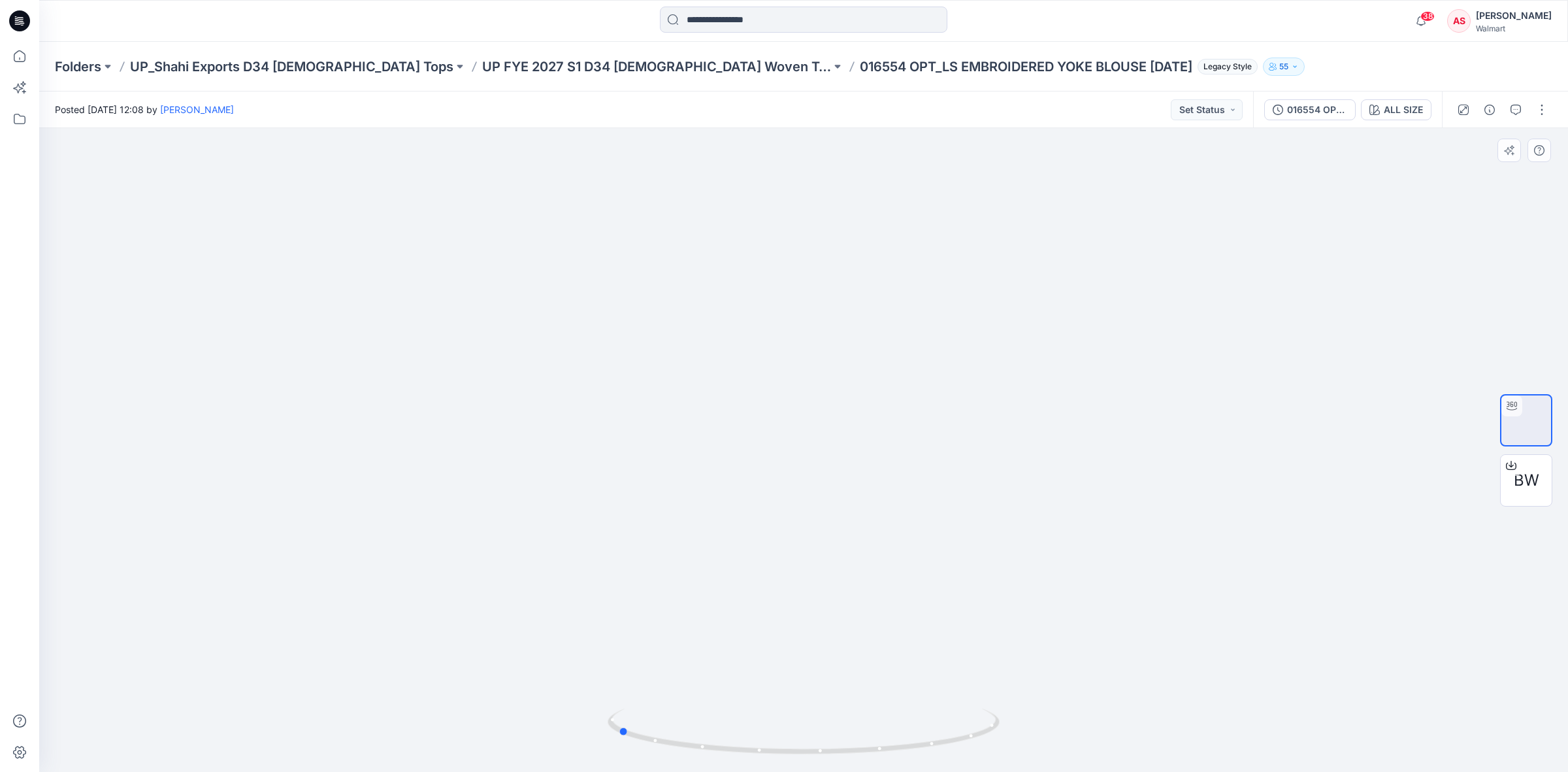
drag, startPoint x: 803, startPoint y: 749, endPoint x: 926, endPoint y: 486, distance: 290.3
click at [1009, 759] on div at bounding box center [803, 449] width 1529 height 643
click at [7, 19] on div at bounding box center [19, 20] width 42 height 42
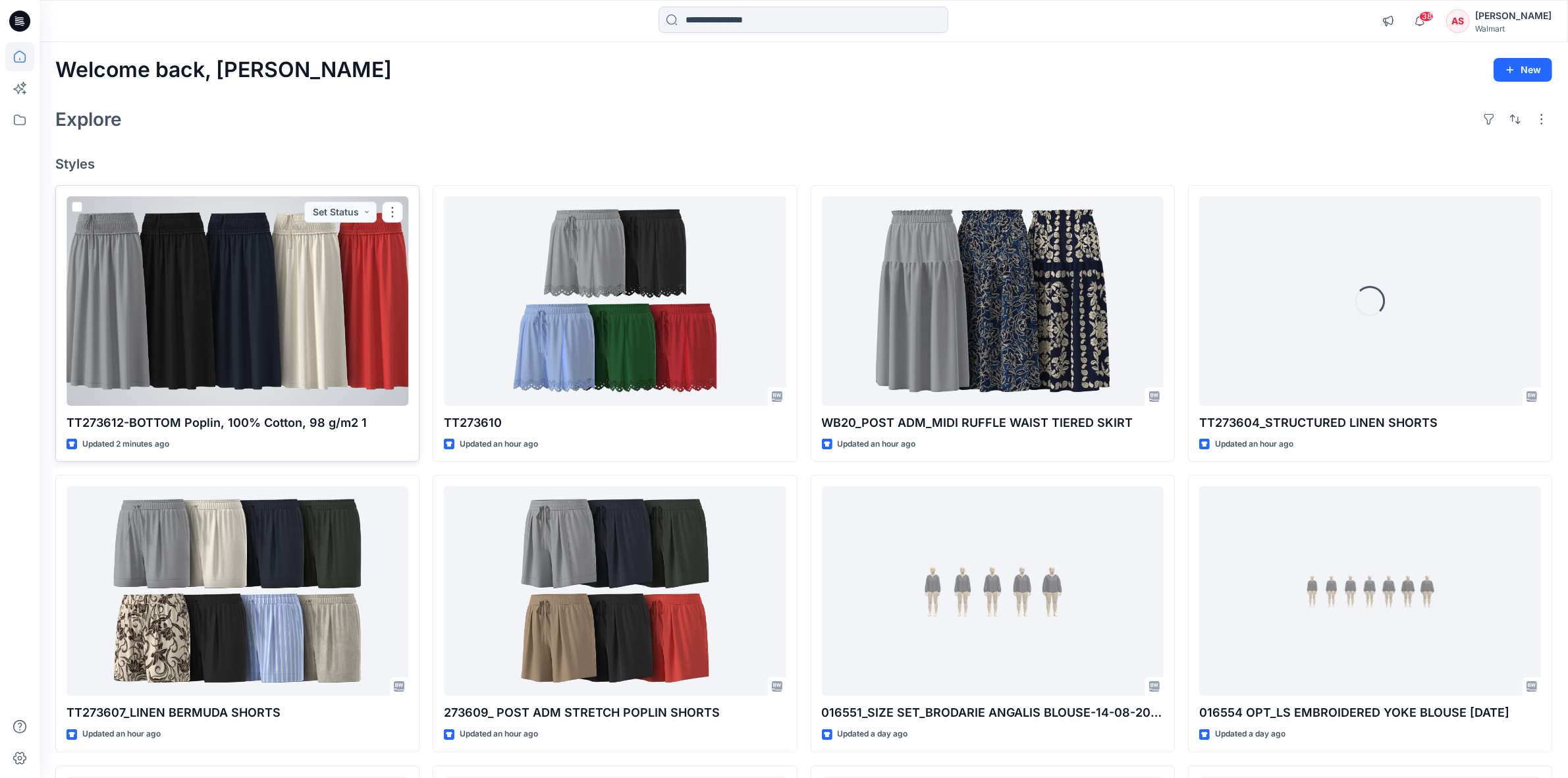
click at [295, 307] on div at bounding box center [237, 301] width 342 height 209
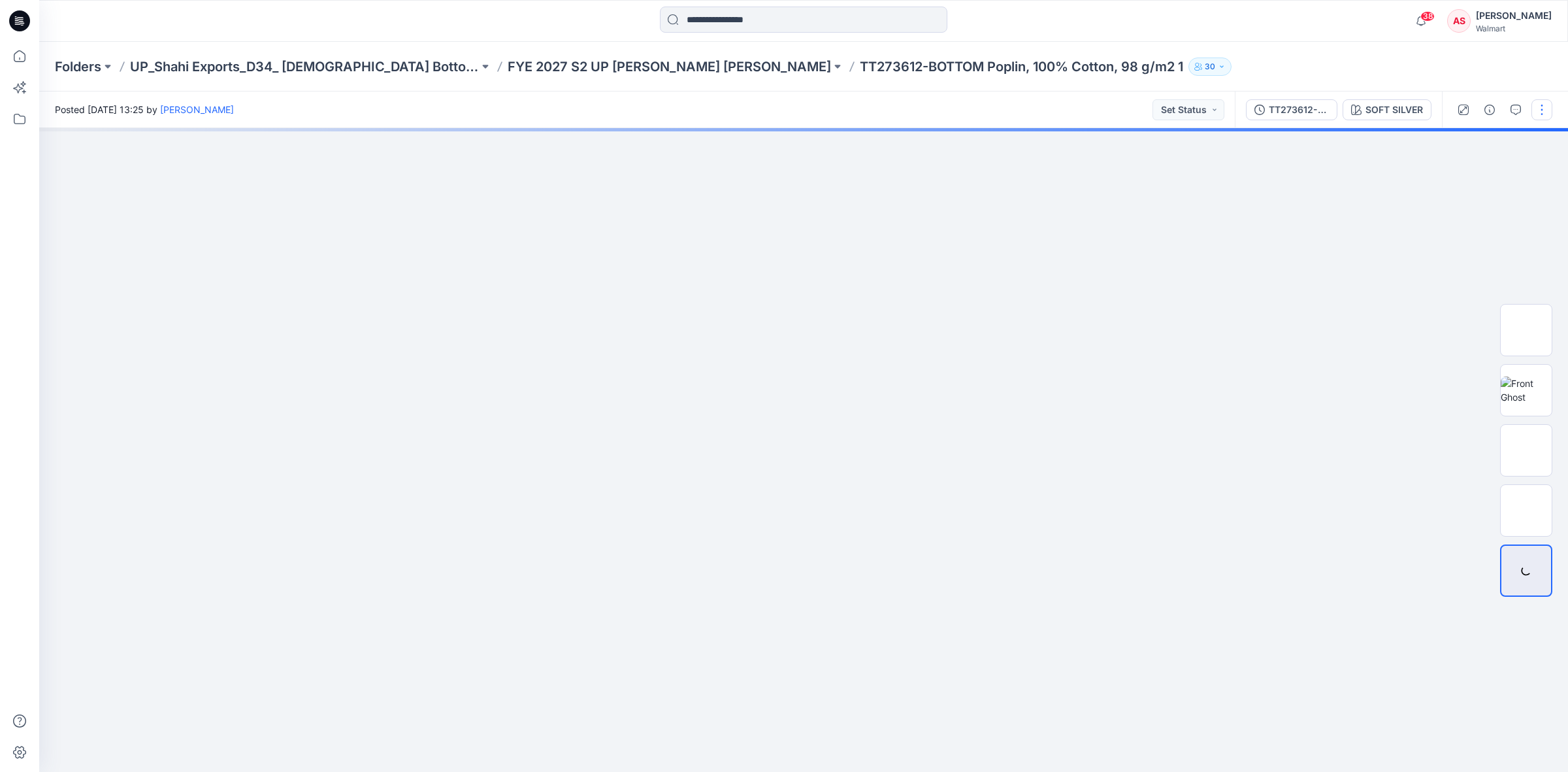
click at [1539, 110] on button "button" at bounding box center [1542, 109] width 21 height 21
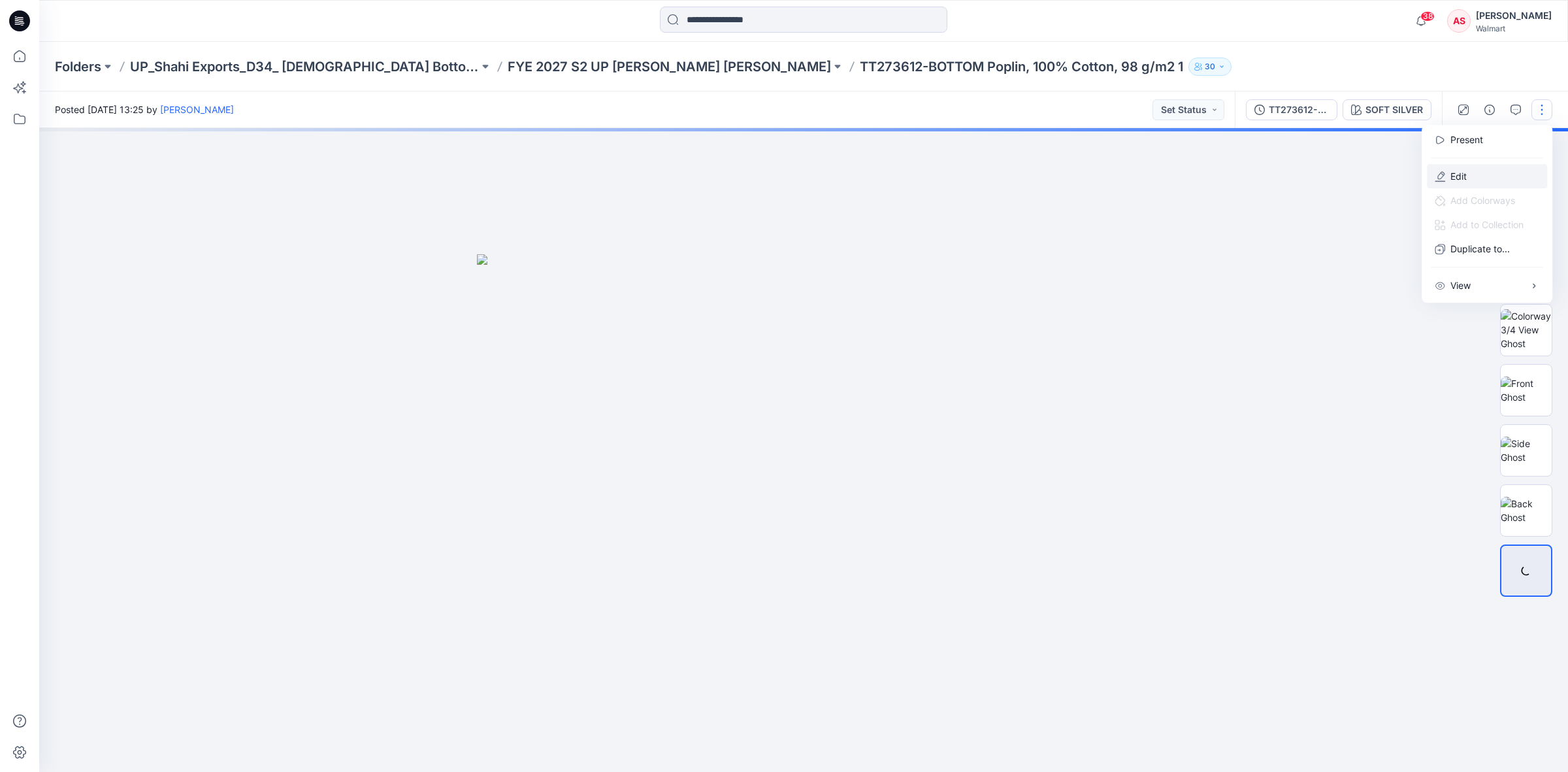
click at [1451, 175] on p "Edit" at bounding box center [1459, 176] width 16 height 14
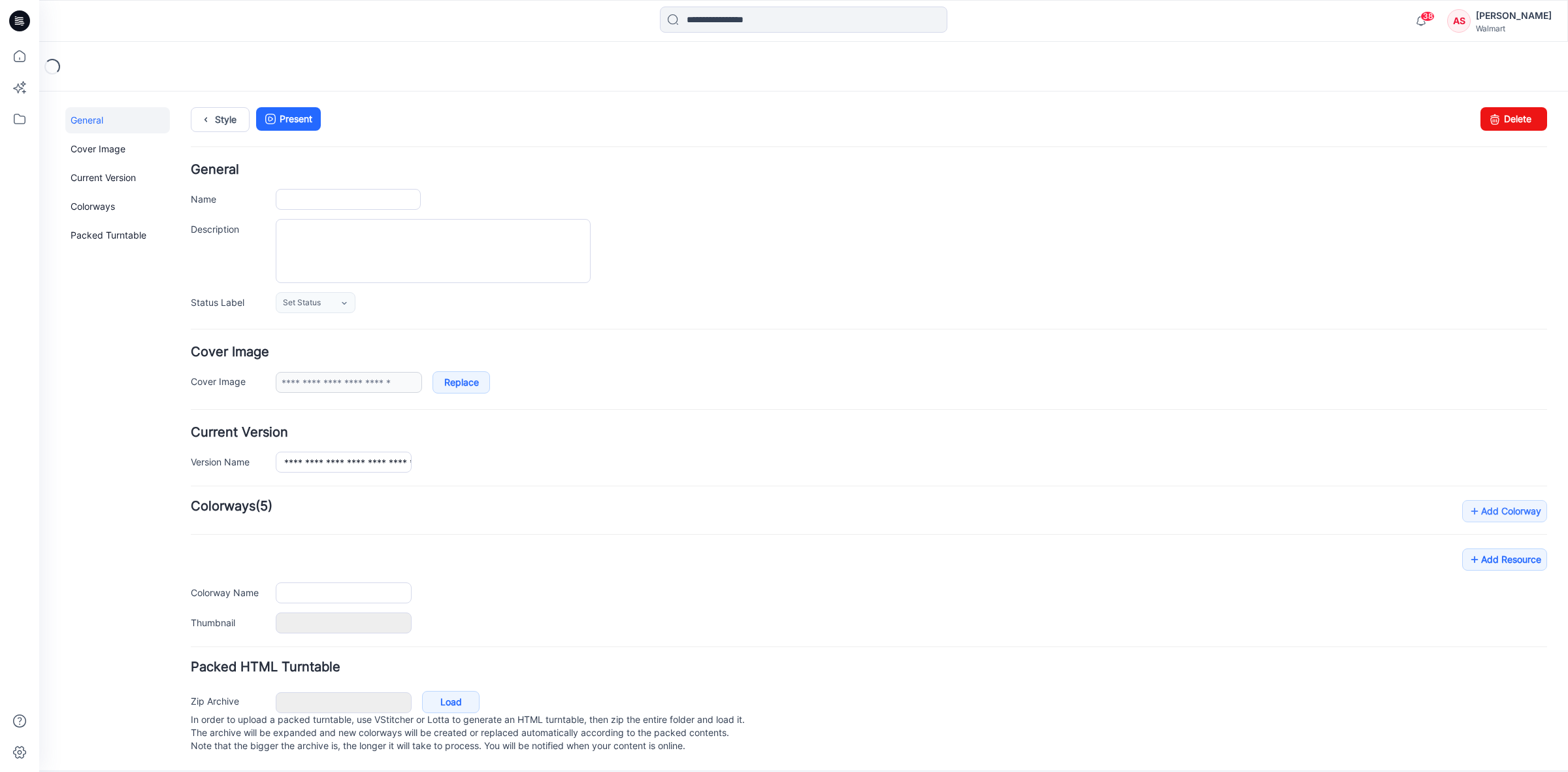
type input "**********"
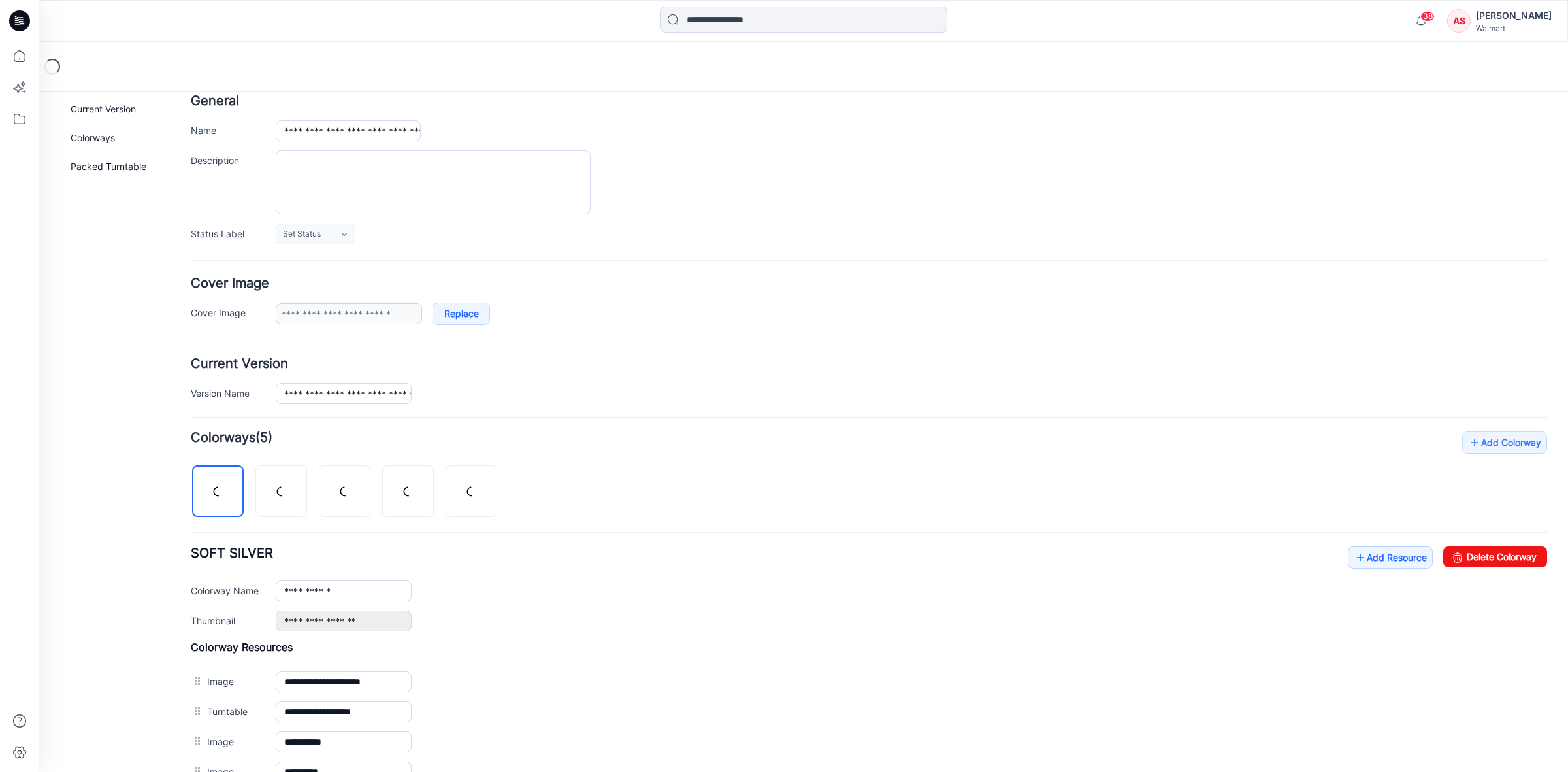
scroll to position [164, 0]
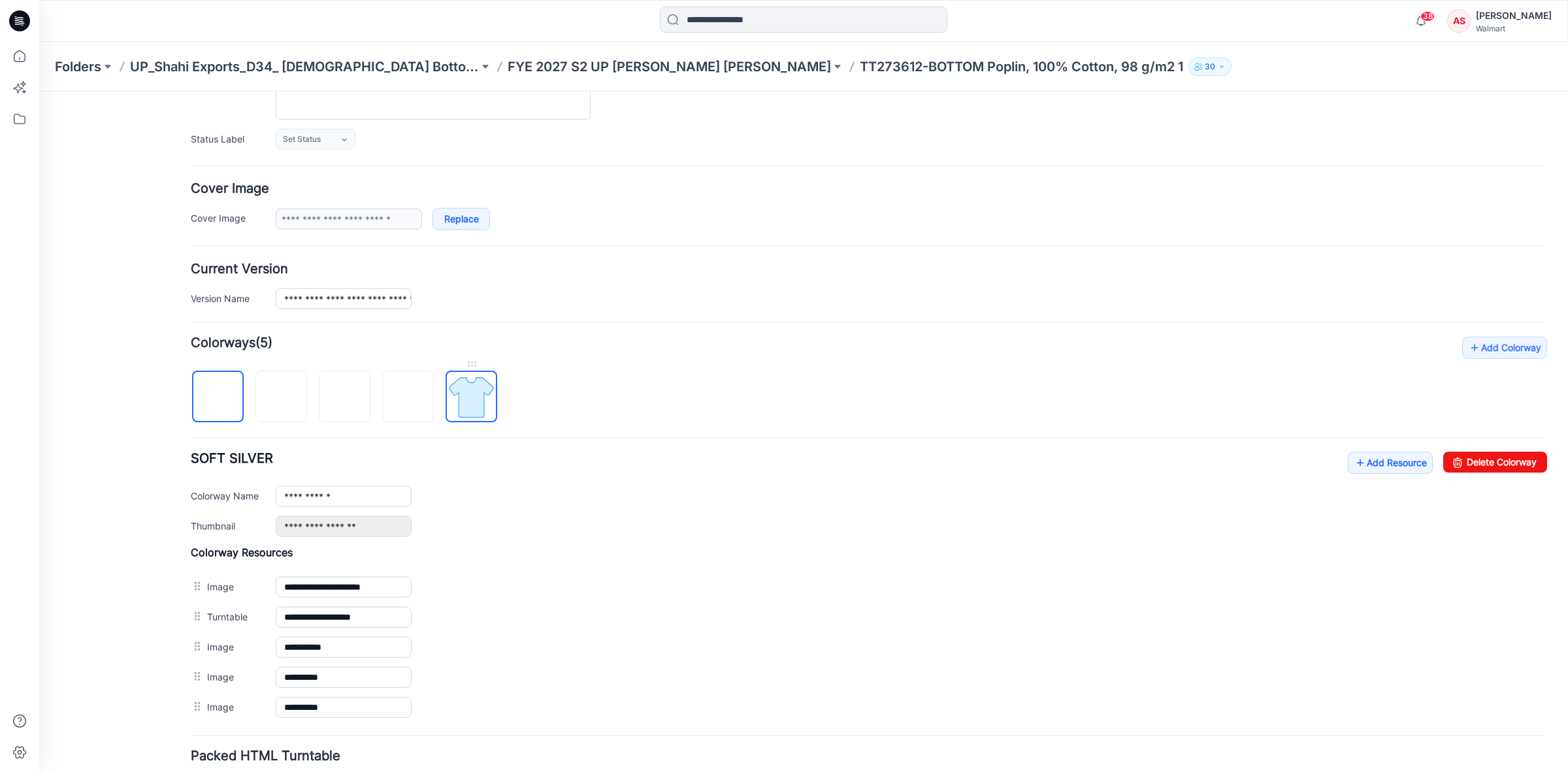
click at [478, 391] on img at bounding box center [471, 397] width 49 height 49
click at [276, 398] on img at bounding box center [281, 397] width 10 height 10
click at [340, 403] on img at bounding box center [345, 397] width 10 height 10
click at [409, 397] on img at bounding box center [409, 397] width 0 height 0
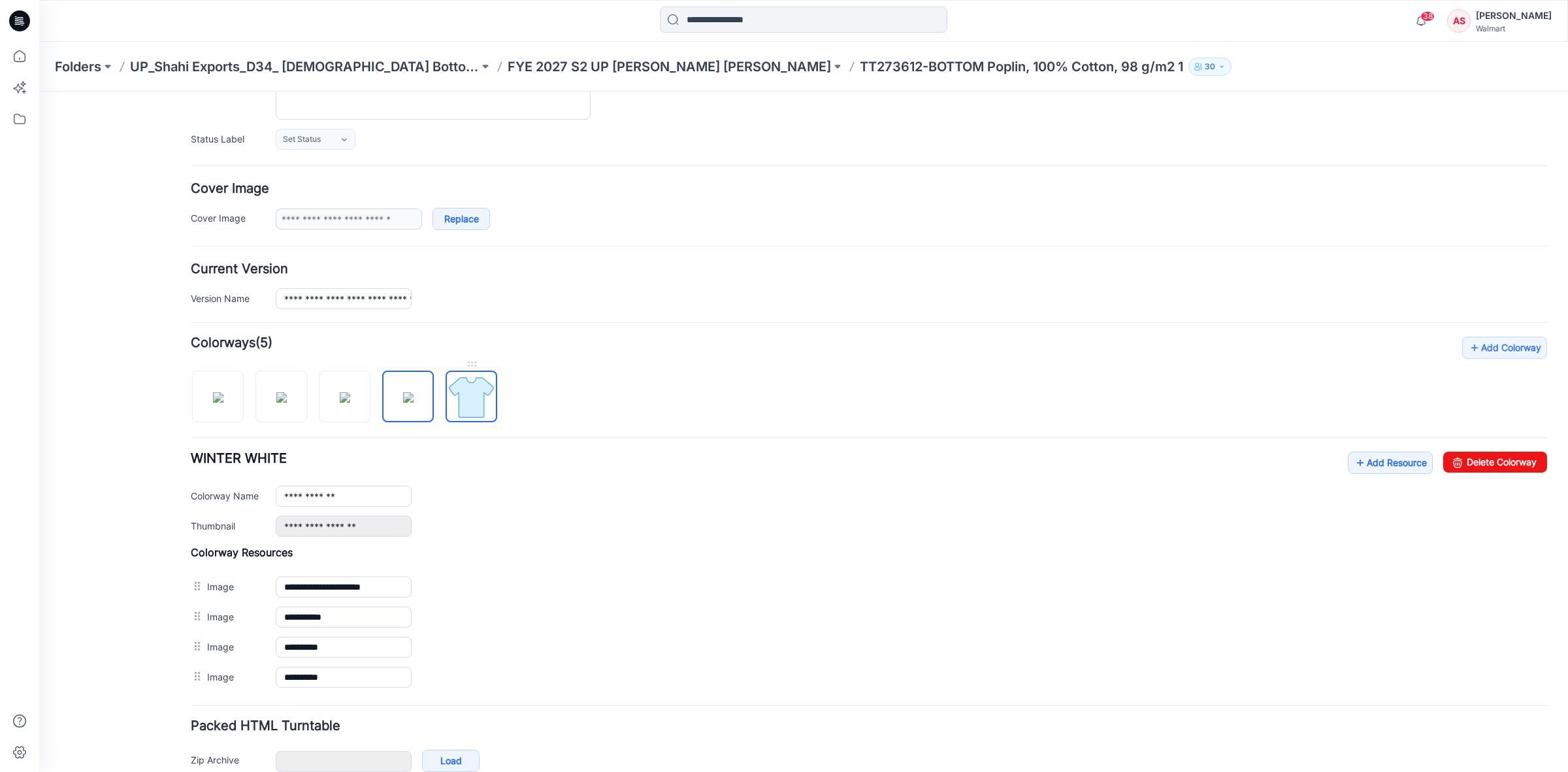
click at [467, 397] on img at bounding box center [471, 397] width 49 height 49
type input "**********"
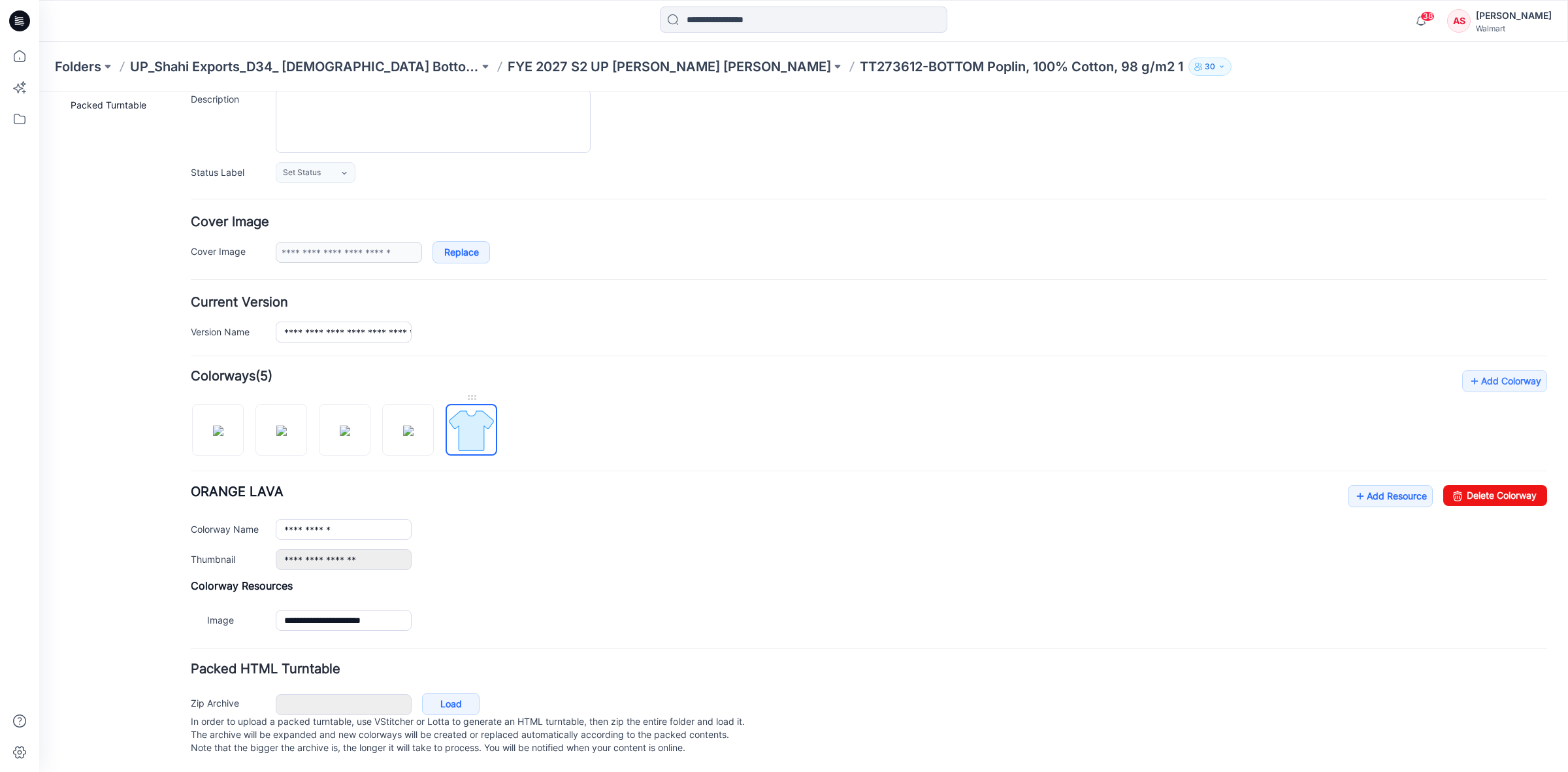
scroll to position [147, 0]
click at [12, 21] on icon at bounding box center [19, 20] width 21 height 21
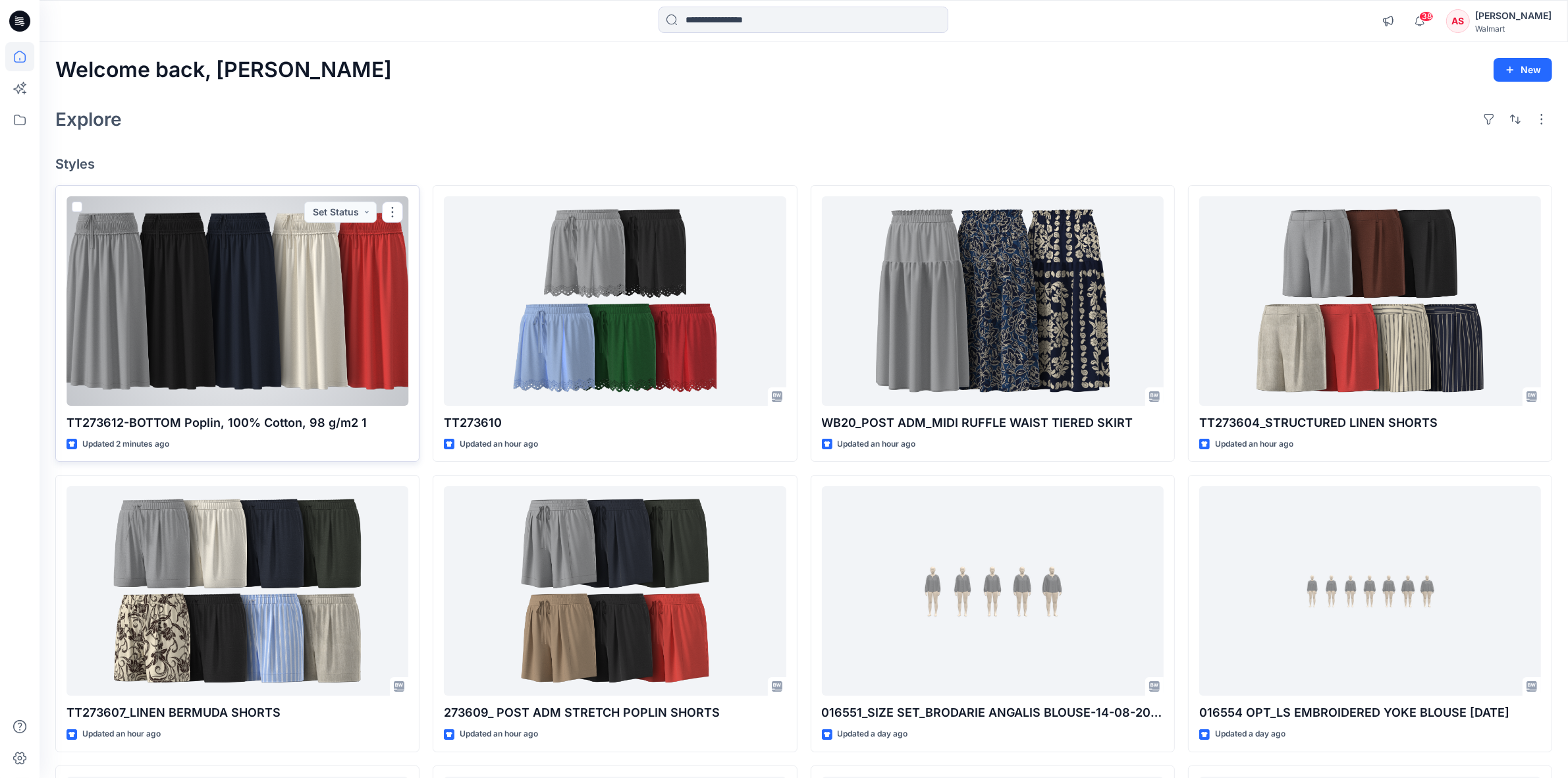
click at [317, 355] on div at bounding box center [237, 301] width 342 height 209
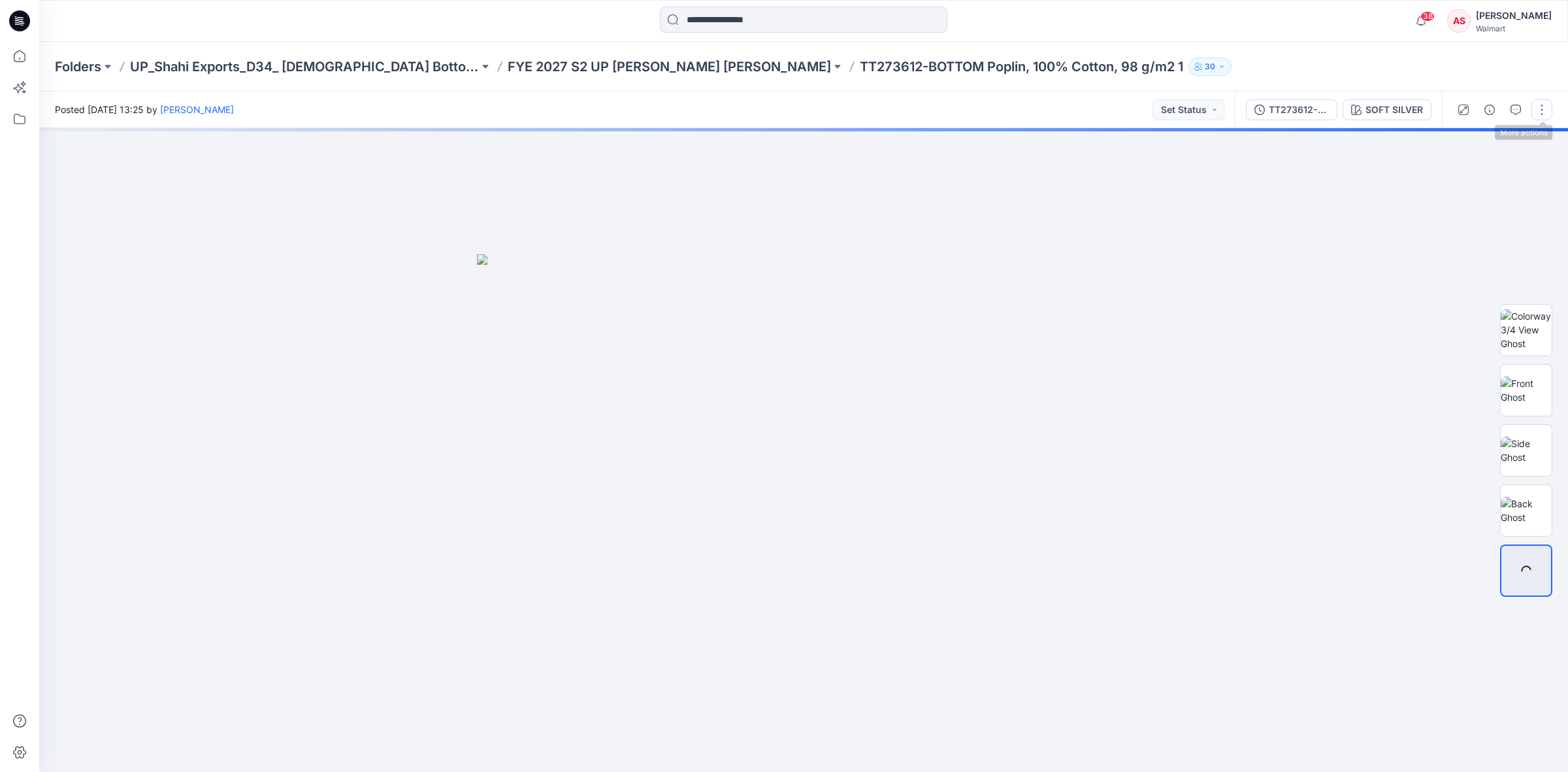
click at [1537, 111] on button "button" at bounding box center [1542, 109] width 21 height 21
click at [1451, 175] on p "Edit" at bounding box center [1459, 176] width 16 height 14
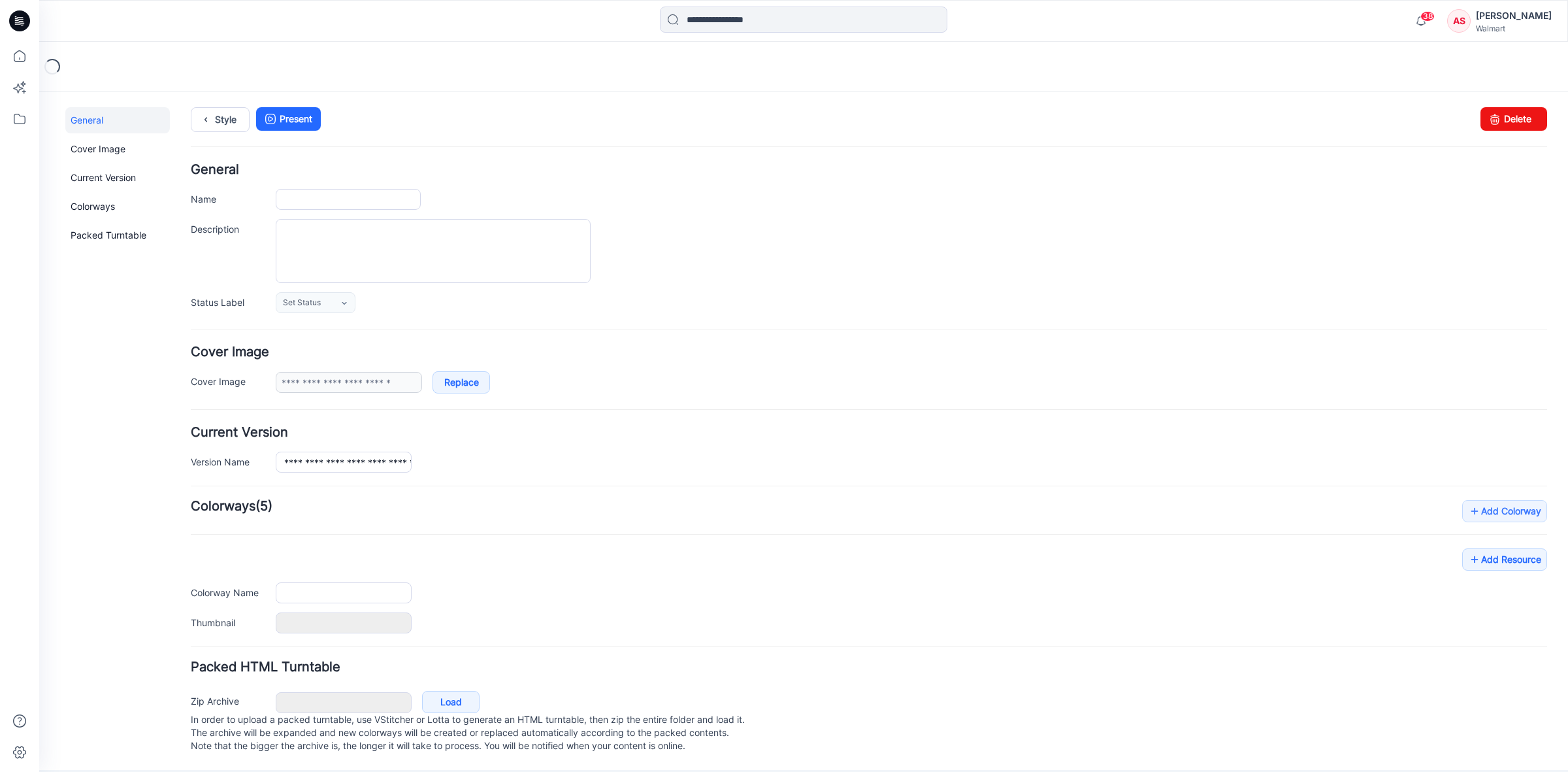
scroll to position [14, 0]
type input "**********"
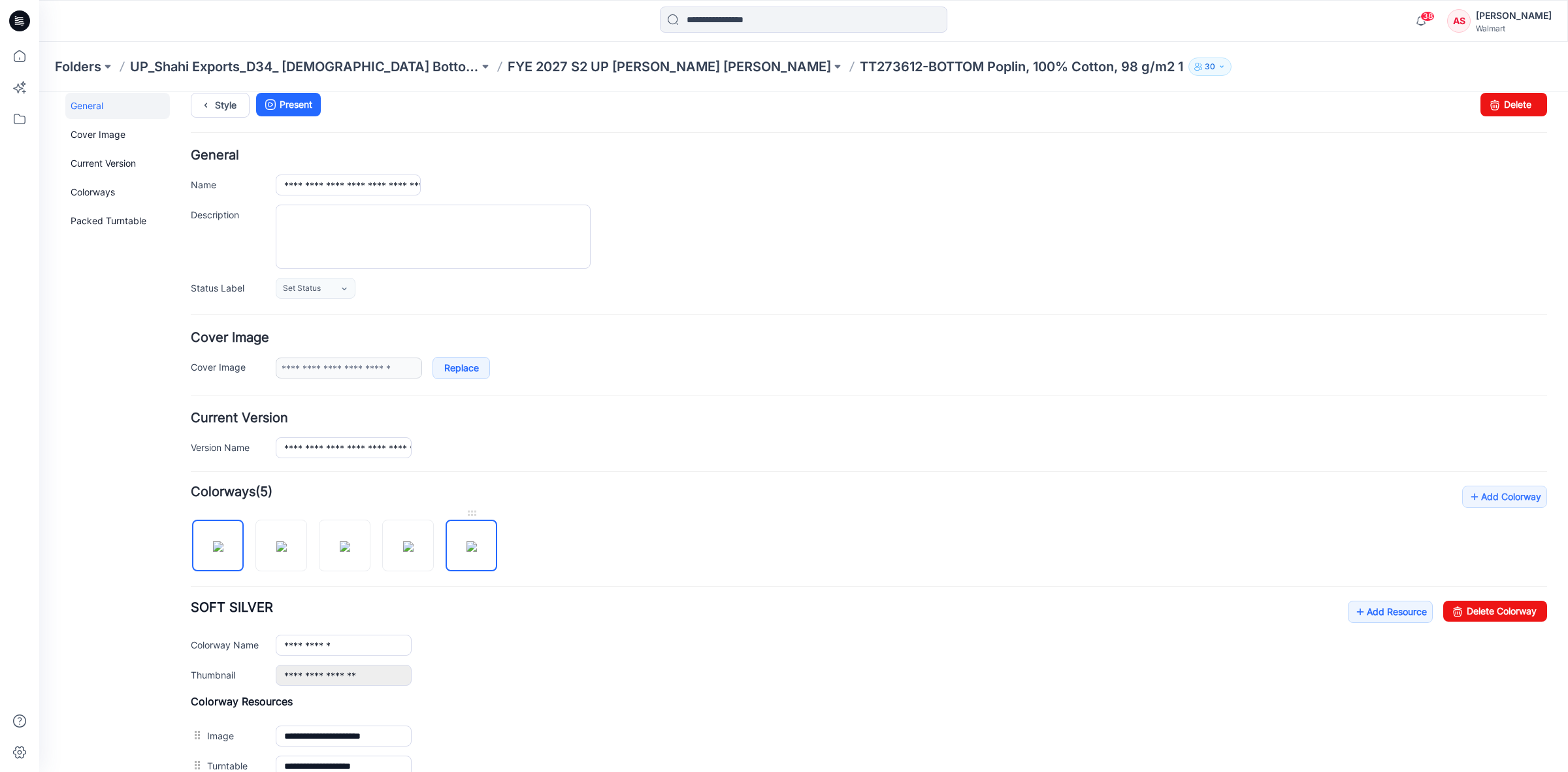
click at [477, 544] on img at bounding box center [471, 546] width 10 height 10
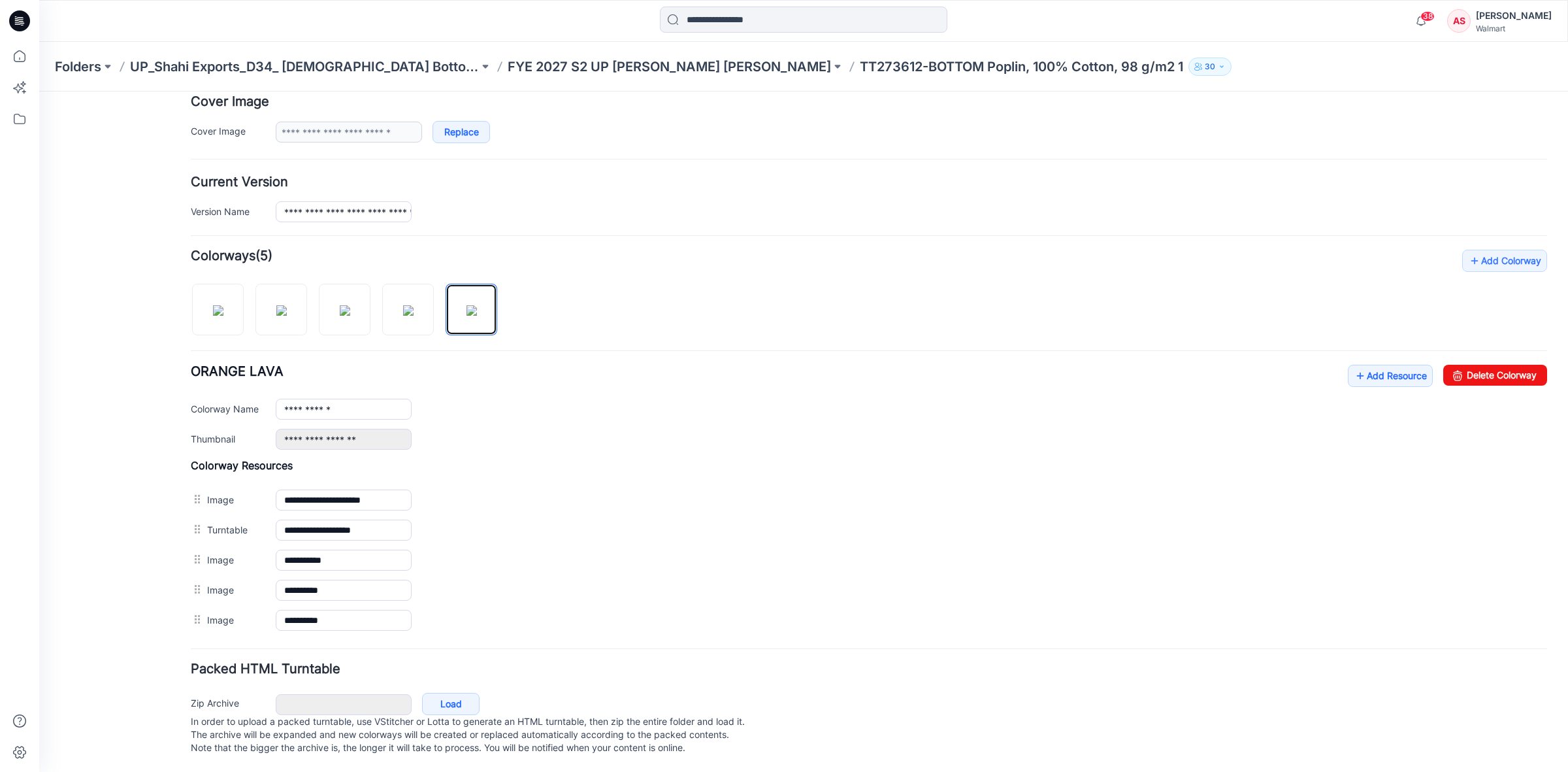
scroll to position [269, 0]
click at [414, 305] on img at bounding box center [409, 310] width 10 height 10
click at [350, 305] on img at bounding box center [345, 310] width 10 height 10
click at [409, 305] on img at bounding box center [409, 310] width 10 height 10
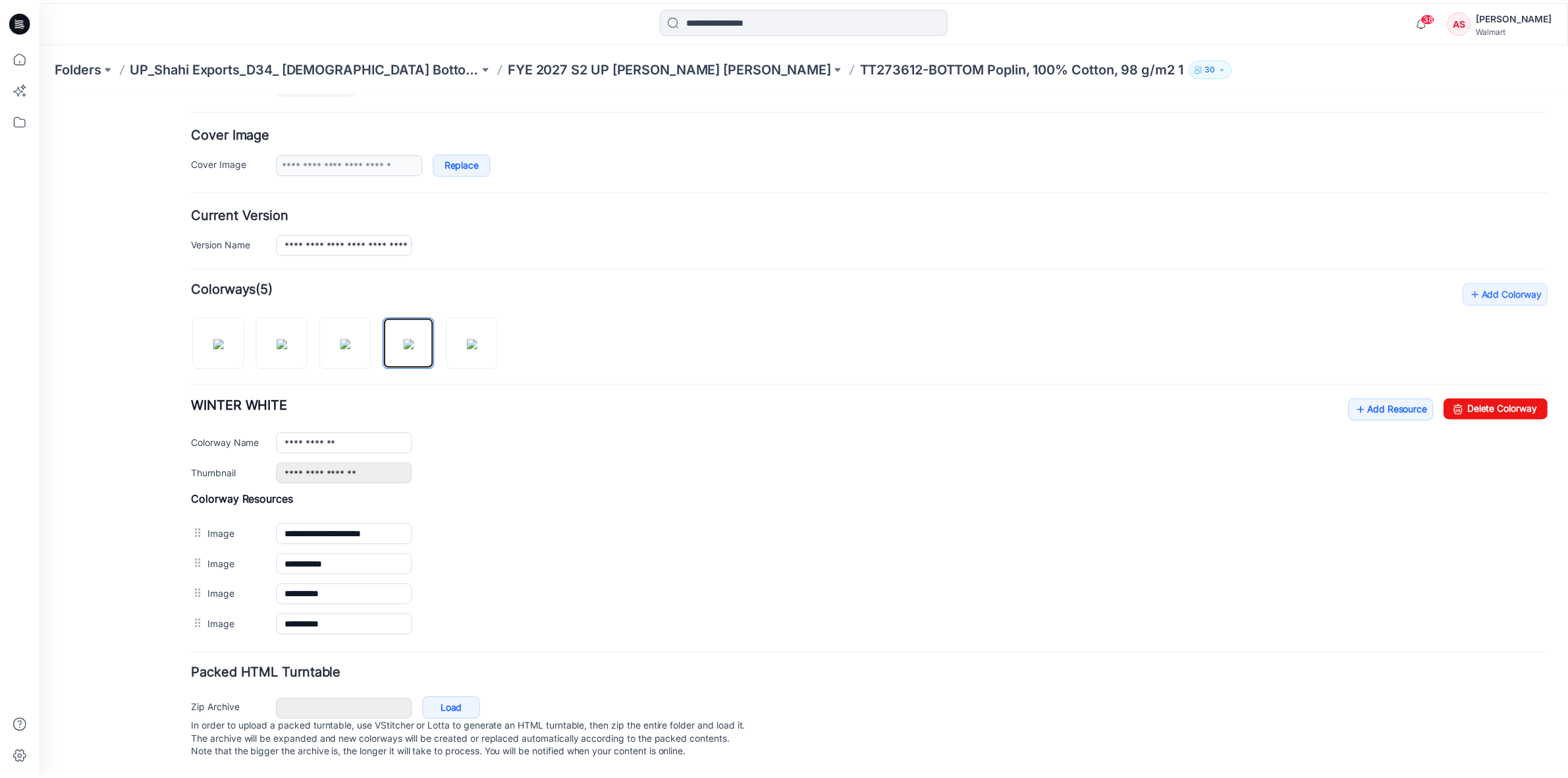
scroll to position [240, 0]
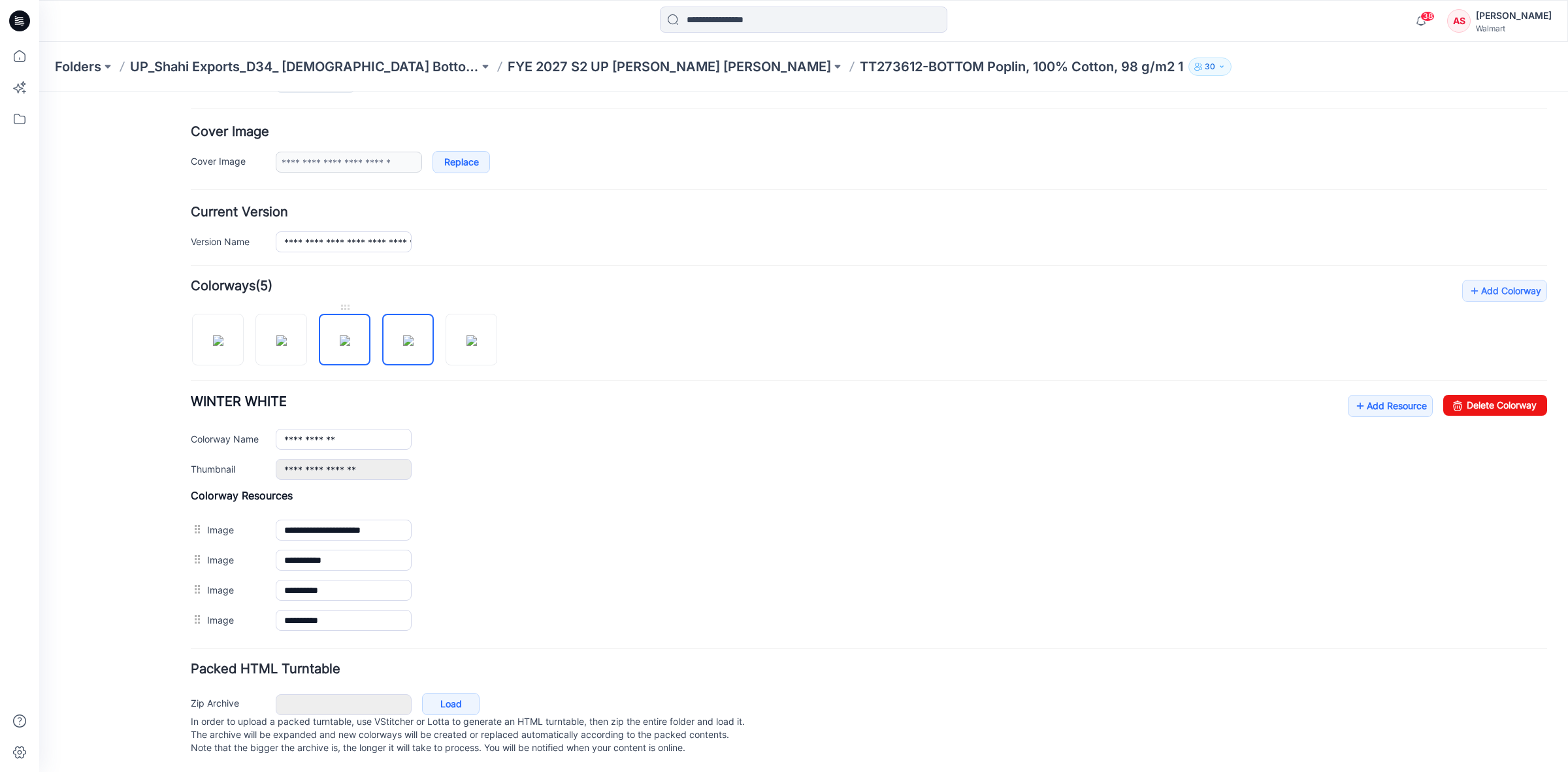
click at [348, 336] on img at bounding box center [345, 341] width 10 height 10
click at [276, 336] on img at bounding box center [281, 341] width 10 height 10
click at [414, 336] on img at bounding box center [409, 341] width 10 height 10
click at [469, 336] on img at bounding box center [471, 341] width 10 height 10
click at [286, 336] on img at bounding box center [281, 341] width 10 height 10
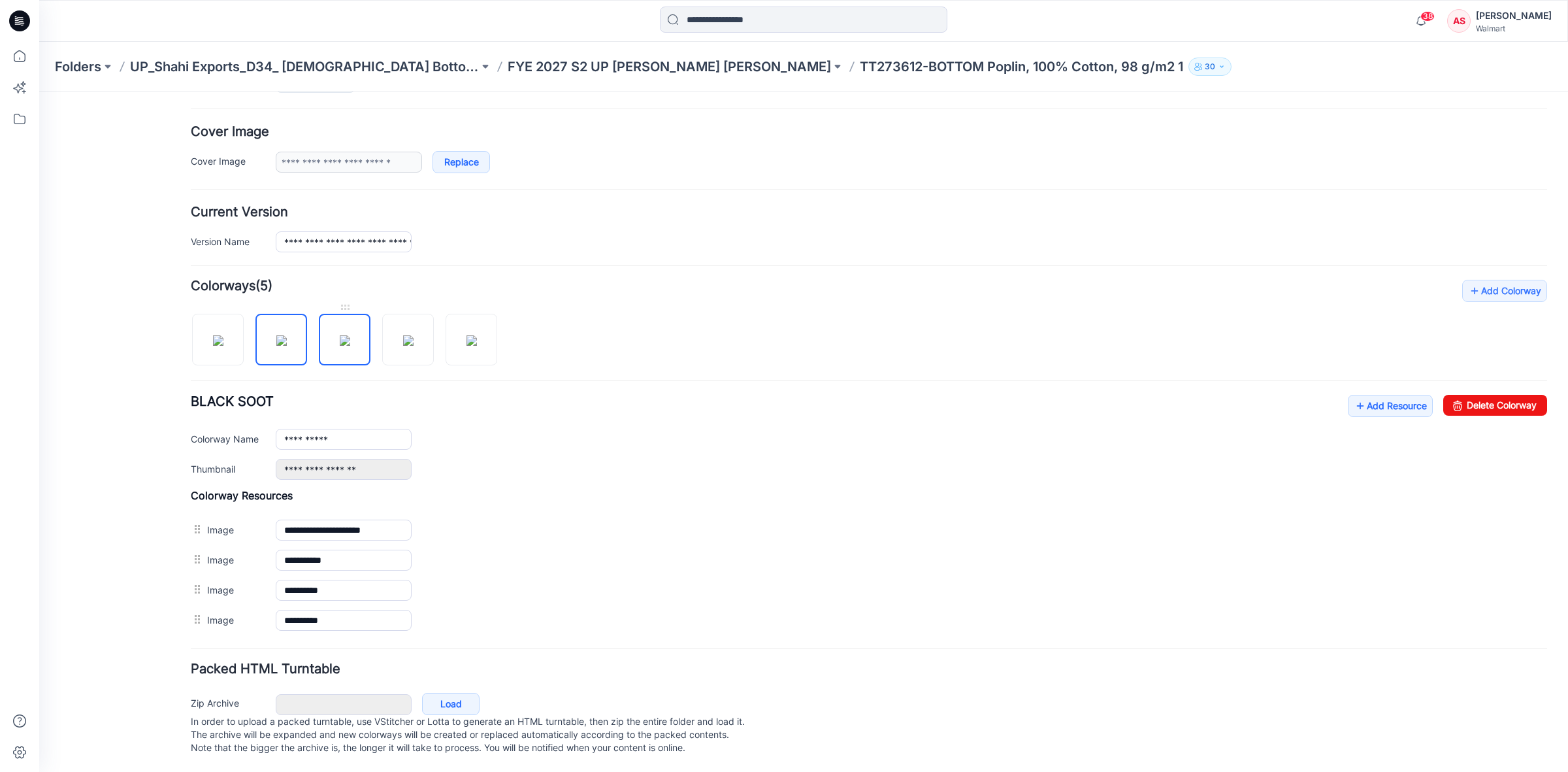
click at [341, 337] on img at bounding box center [345, 341] width 10 height 10
click at [403, 336] on img at bounding box center [409, 341] width 10 height 10
click at [466, 336] on img at bounding box center [471, 341] width 10 height 10
click at [242, 321] on link at bounding box center [218, 339] width 52 height 52
type input "**********"
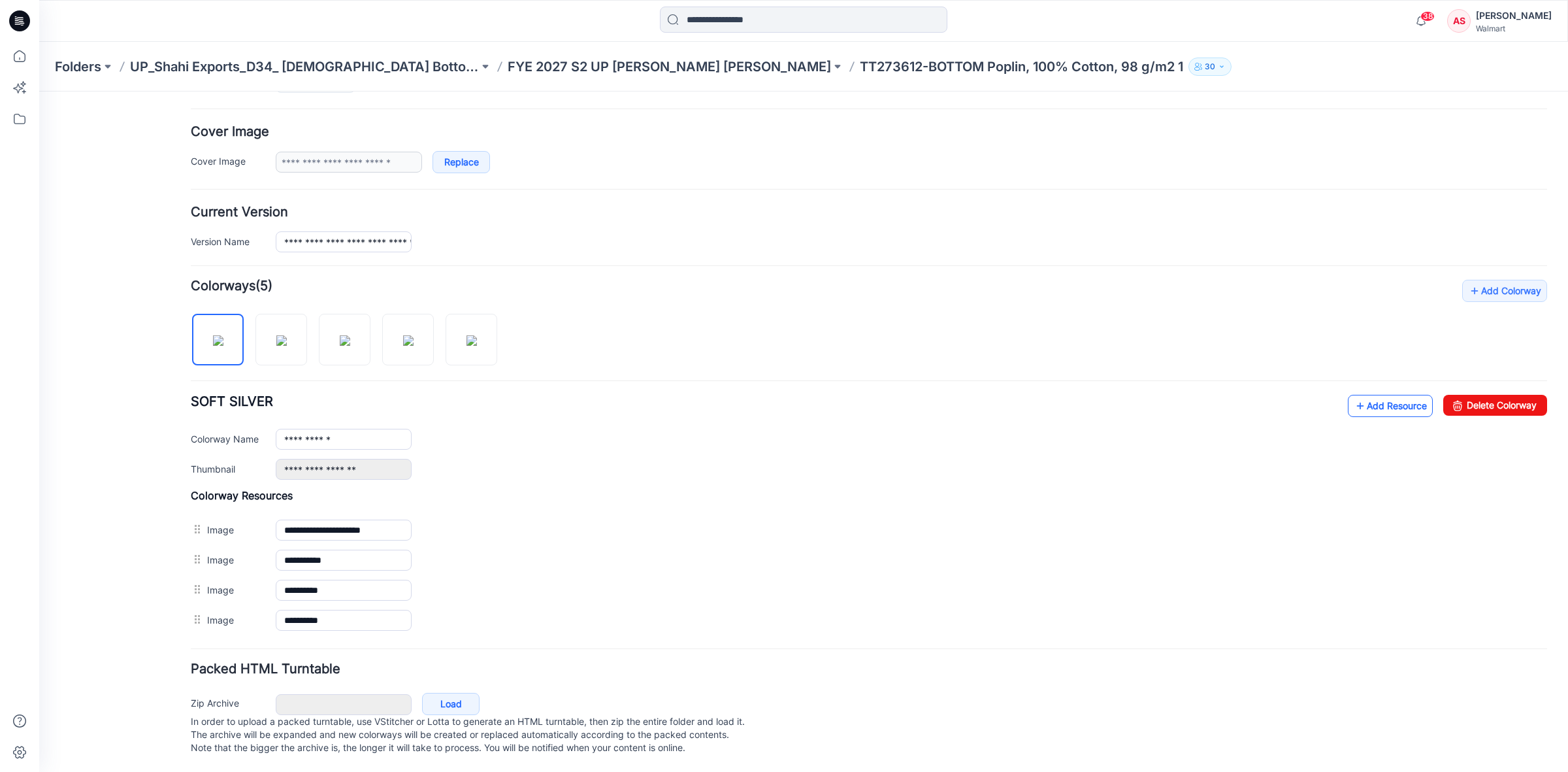
click at [1354, 395] on link "Add Resource" at bounding box center [1391, 406] width 85 height 22
click at [1361, 395] on link "Add Resource" at bounding box center [1391, 406] width 85 height 22
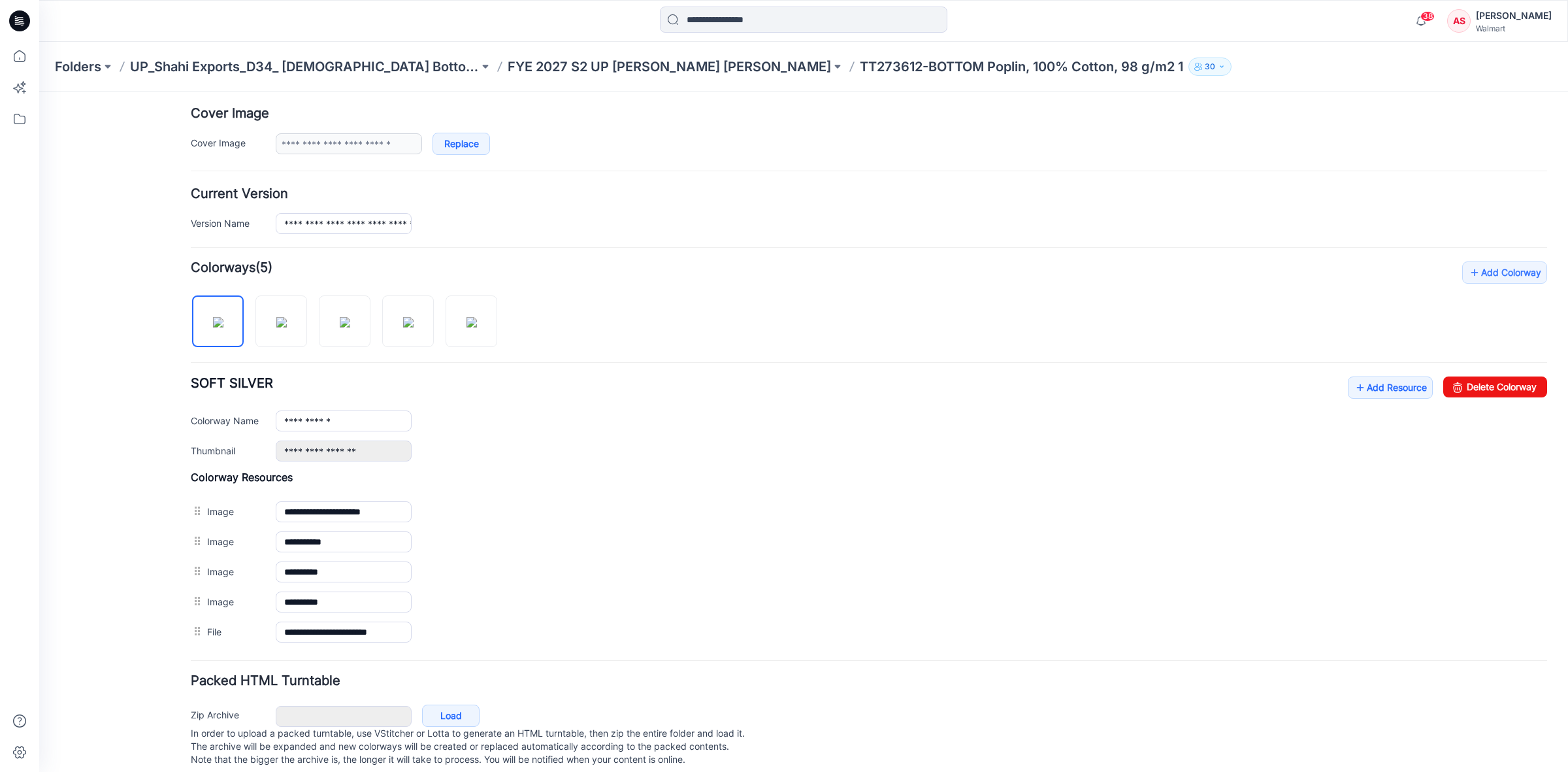
drag, startPoint x: 21, startPoint y: 26, endPoint x: 1, endPoint y: 151, distance: 126.6
click at [21, 26] on icon at bounding box center [19, 20] width 21 height 21
